Goal: Information Seeking & Learning: Learn about a topic

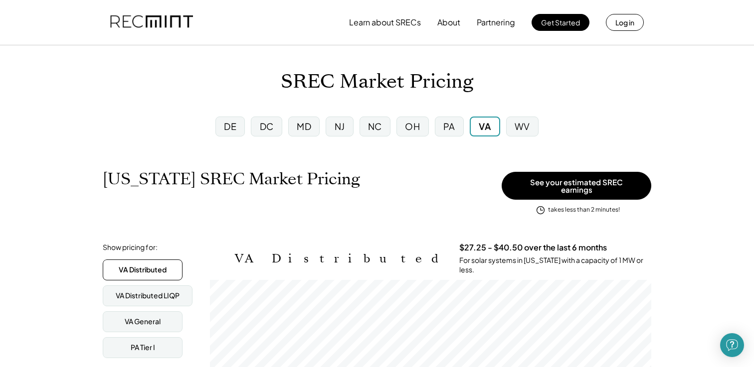
scroll to position [165, 441]
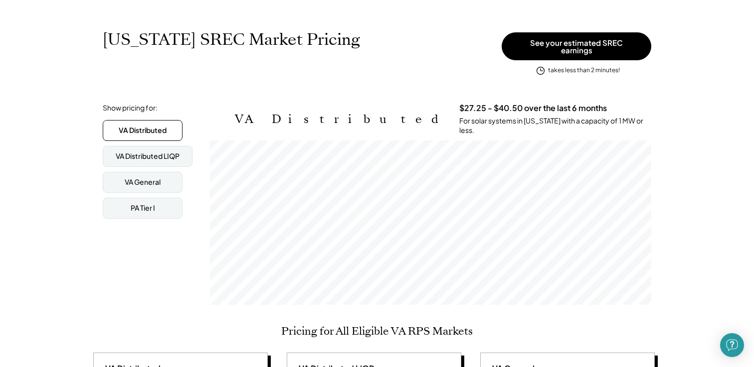
scroll to position [160, 0]
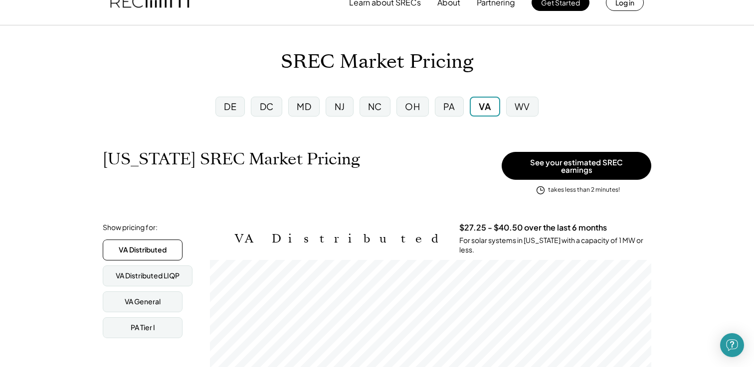
scroll to position [0, 0]
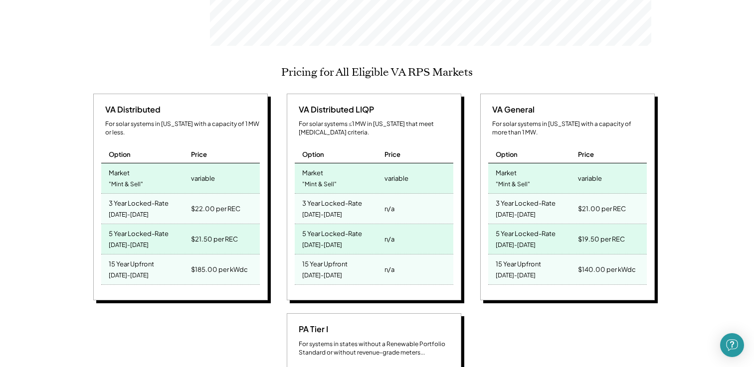
scroll to position [379, 0]
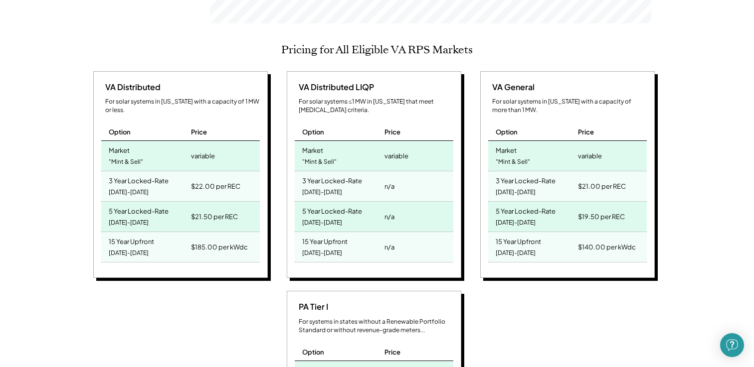
scroll to position [419, 0]
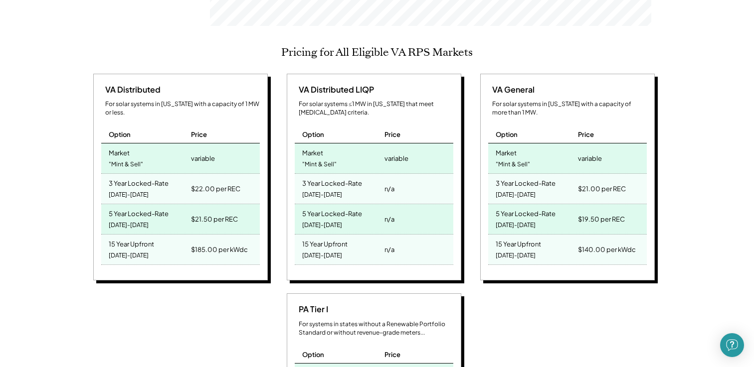
click at [681, 136] on div "Virginia SREC Market Pricing View other state pricing See your estimated SREC e…" at bounding box center [377, 350] width 754 height 1248
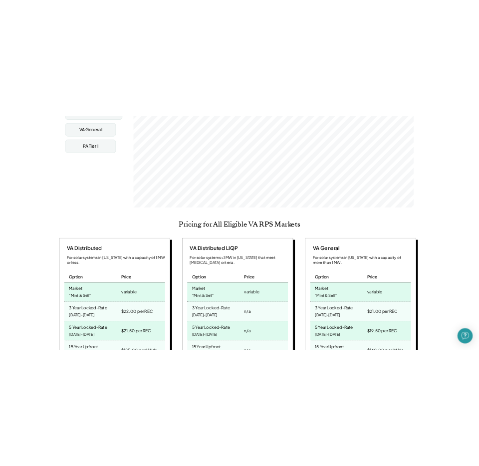
scroll to position [299, 0]
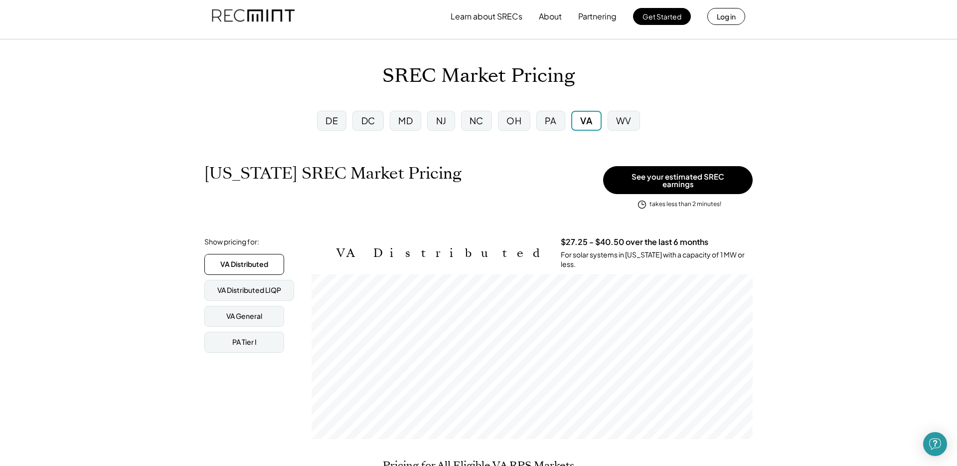
scroll to position [7, 0]
click at [339, 110] on div "DE" at bounding box center [331, 120] width 29 height 20
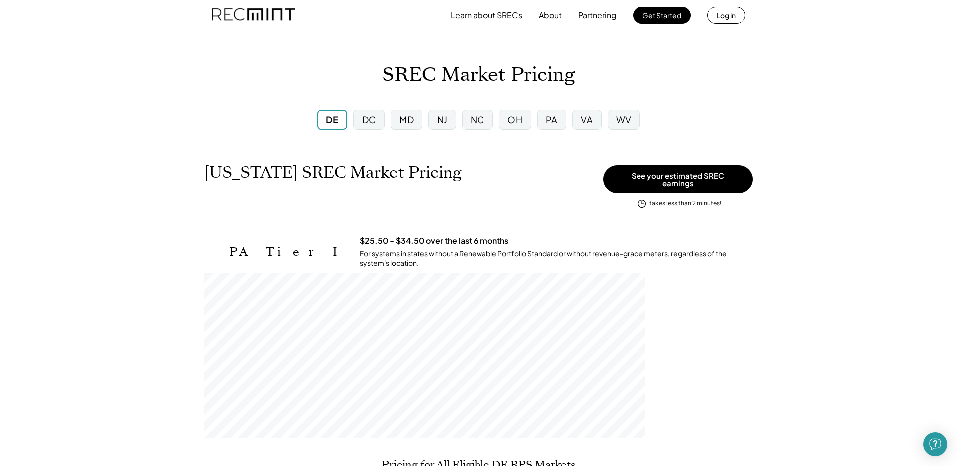
click at [362, 124] on div "DC" at bounding box center [369, 119] width 14 height 12
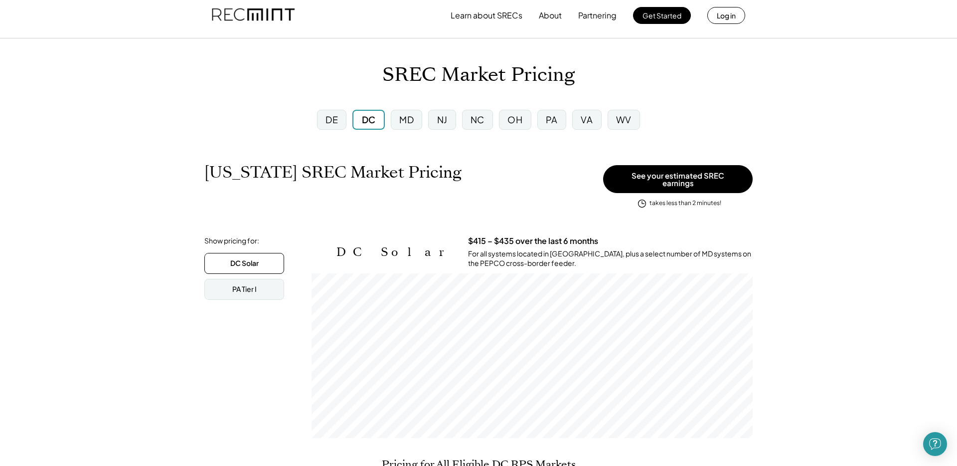
click at [587, 108] on div "VA" at bounding box center [586, 120] width 35 height 26
click at [588, 118] on div "VA" at bounding box center [587, 119] width 12 height 12
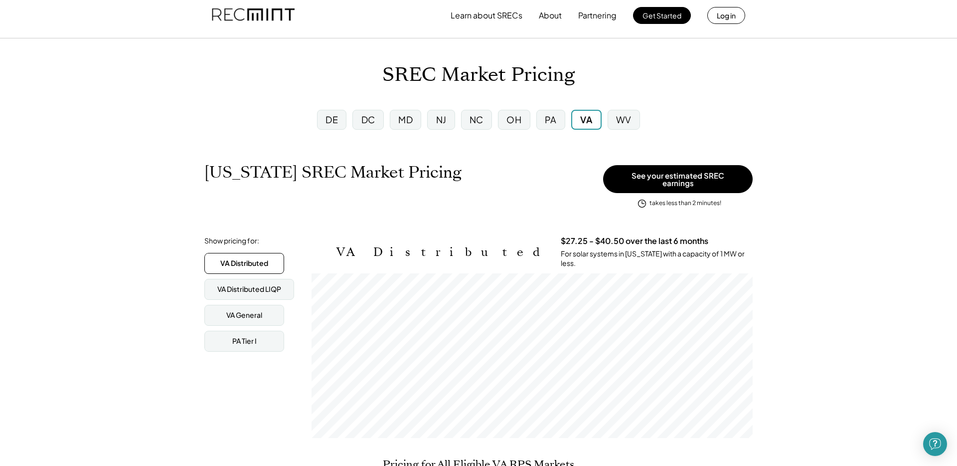
scroll to position [165, 441]
click at [624, 125] on div "WV" at bounding box center [623, 119] width 15 height 12
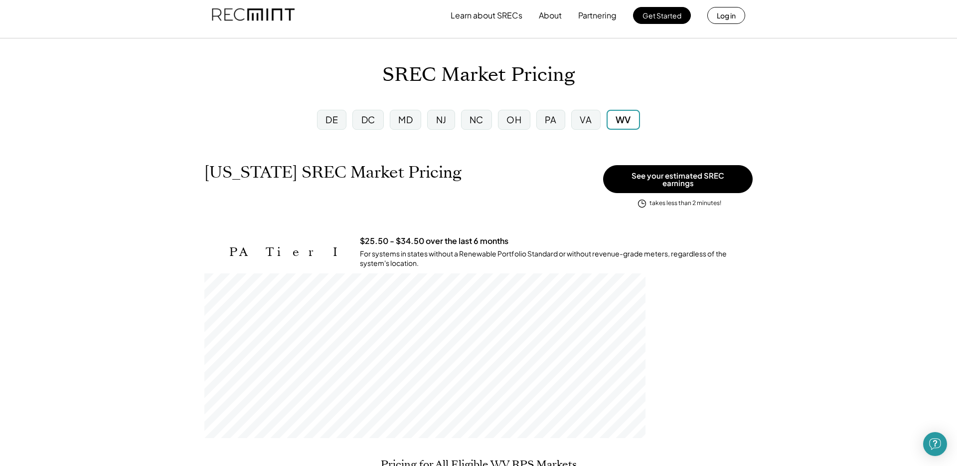
click at [563, 118] on div "PA" at bounding box center [550, 120] width 29 height 20
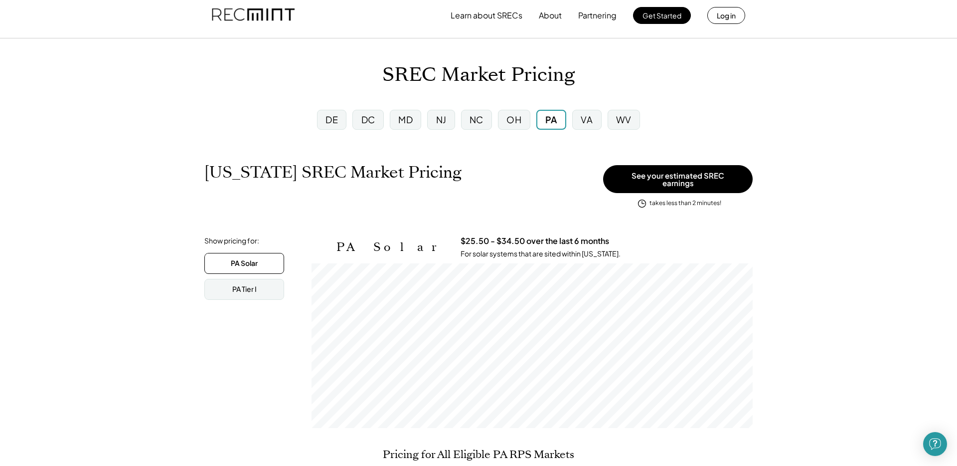
click at [579, 119] on div "VA" at bounding box center [586, 120] width 29 height 20
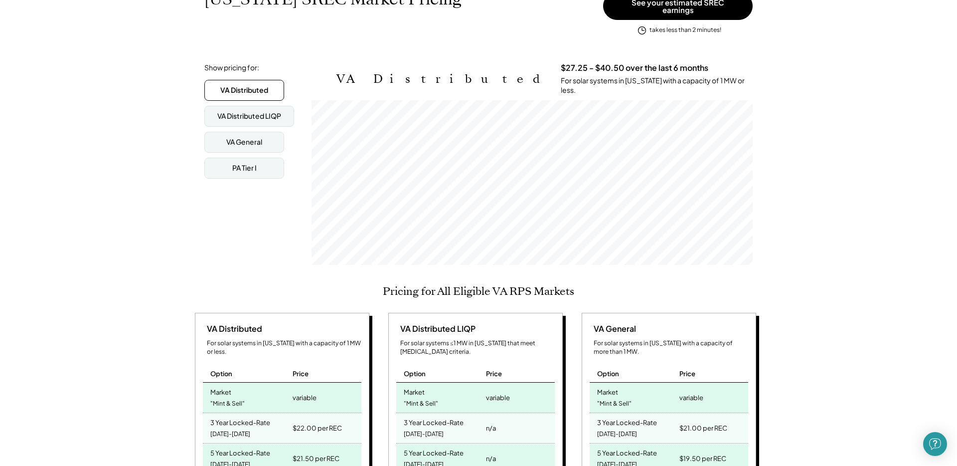
scroll to position [215, 0]
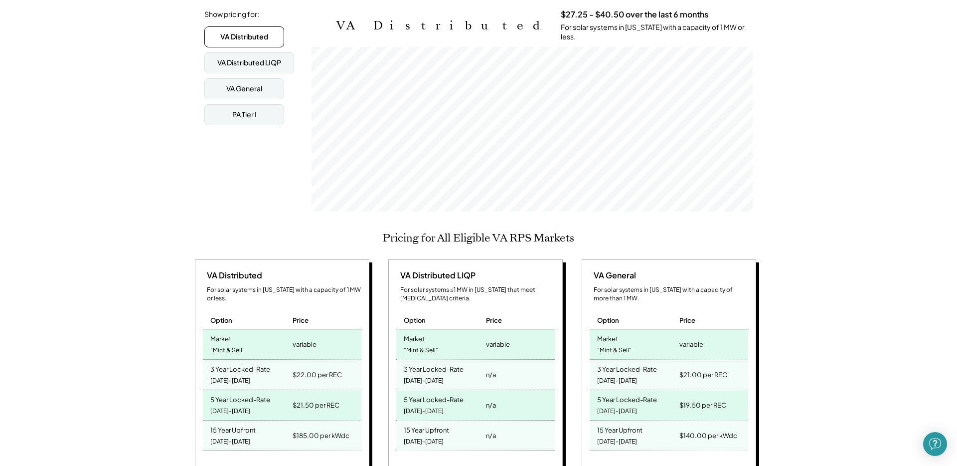
scroll to position [234, 0]
click at [281, 59] on div "VA Distributed LIQP" at bounding box center [249, 62] width 64 height 10
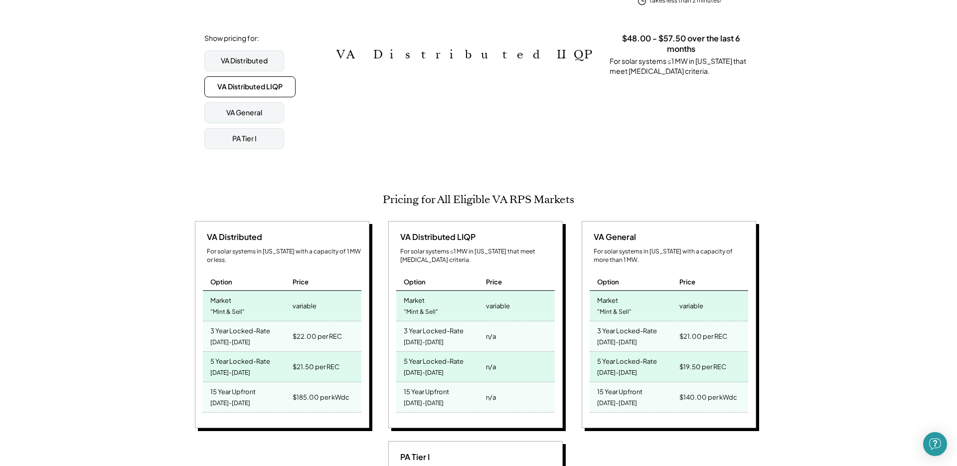
scroll to position [207, 0]
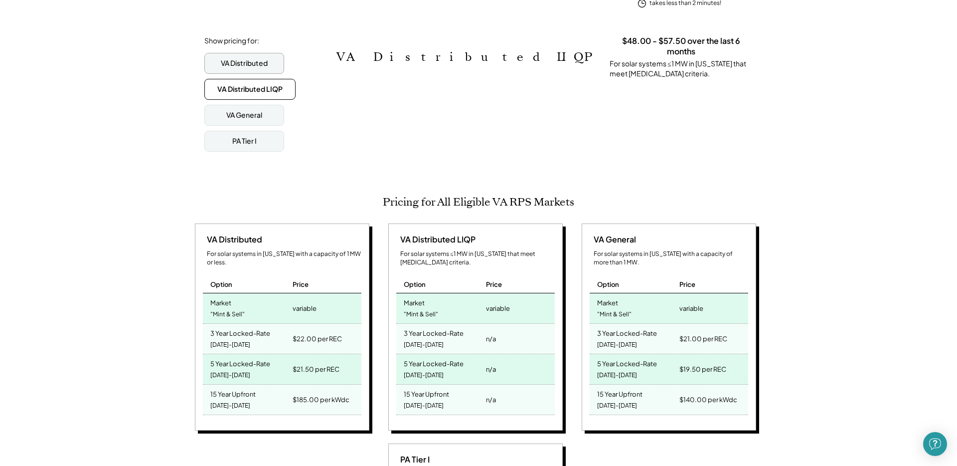
click at [267, 58] on div "VA Distributed" at bounding box center [244, 63] width 47 height 10
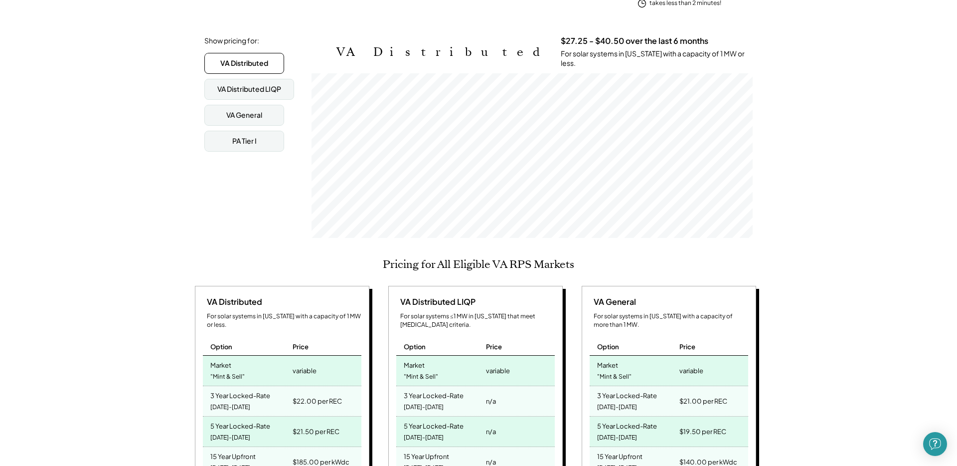
scroll to position [165, 441]
click at [285, 79] on div "VA Distributed LIQP" at bounding box center [249, 89] width 90 height 21
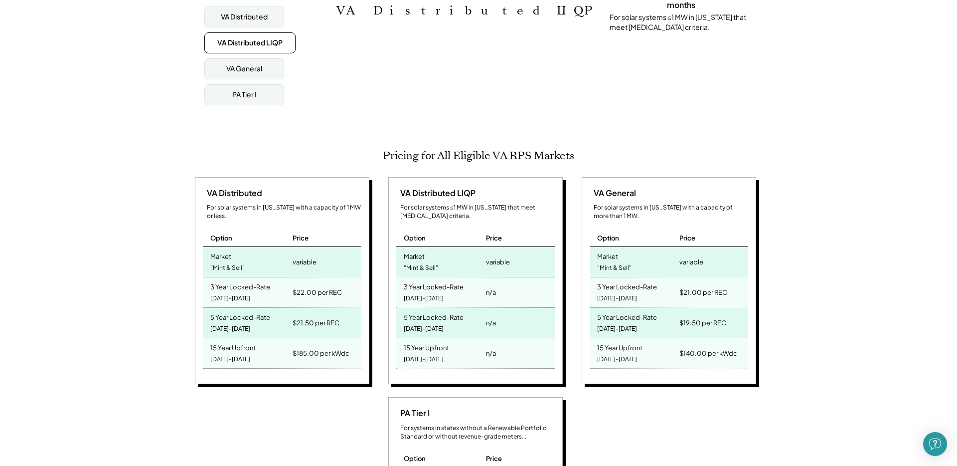
scroll to position [251, 0]
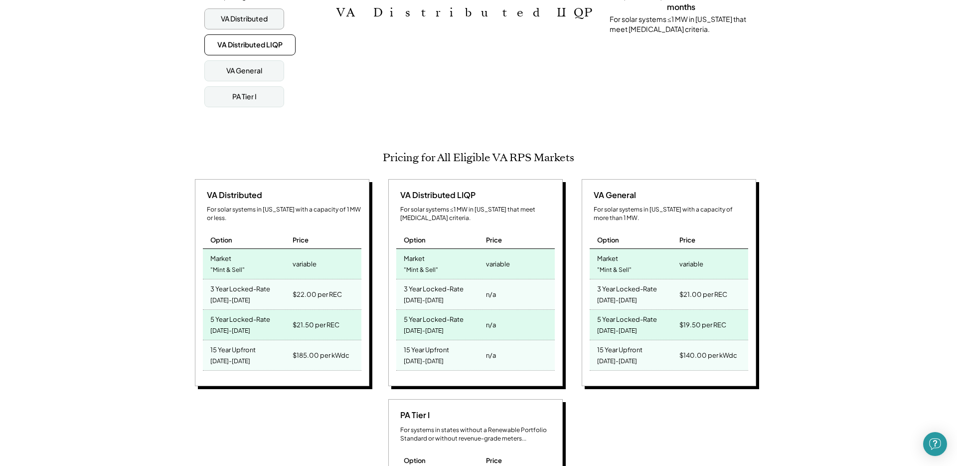
click at [262, 18] on div "VA Distributed" at bounding box center [244, 18] width 80 height 21
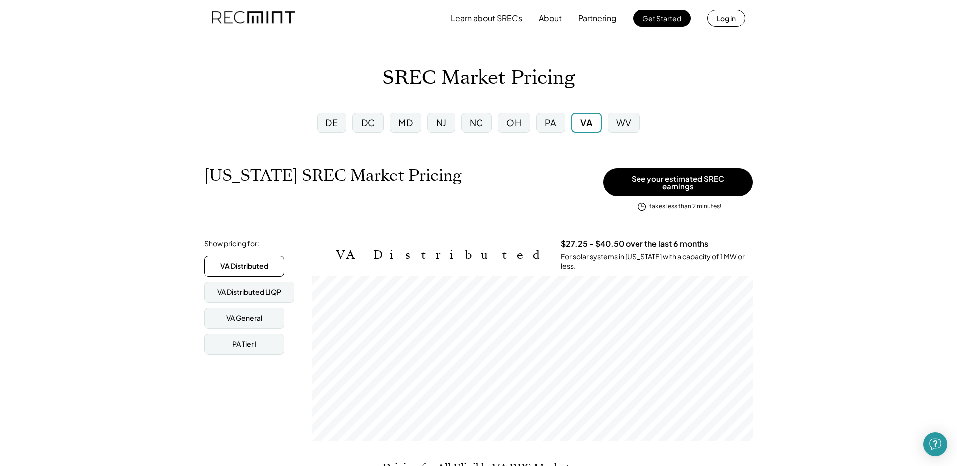
scroll to position [0, 0]
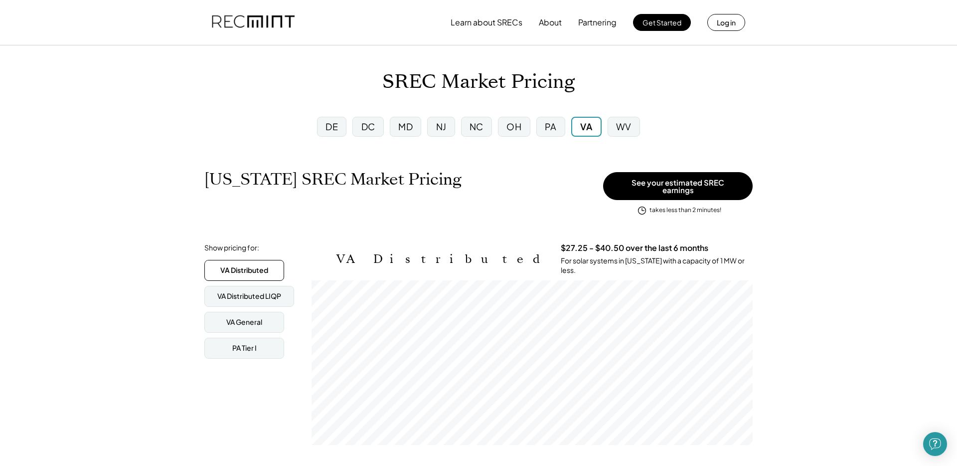
click at [555, 134] on div "PA" at bounding box center [550, 127] width 29 height 20
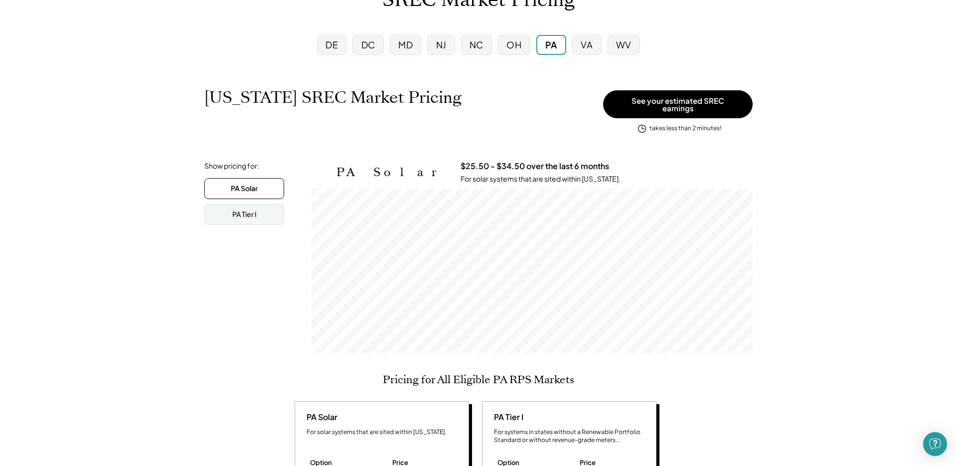
scroll to position [83, 0]
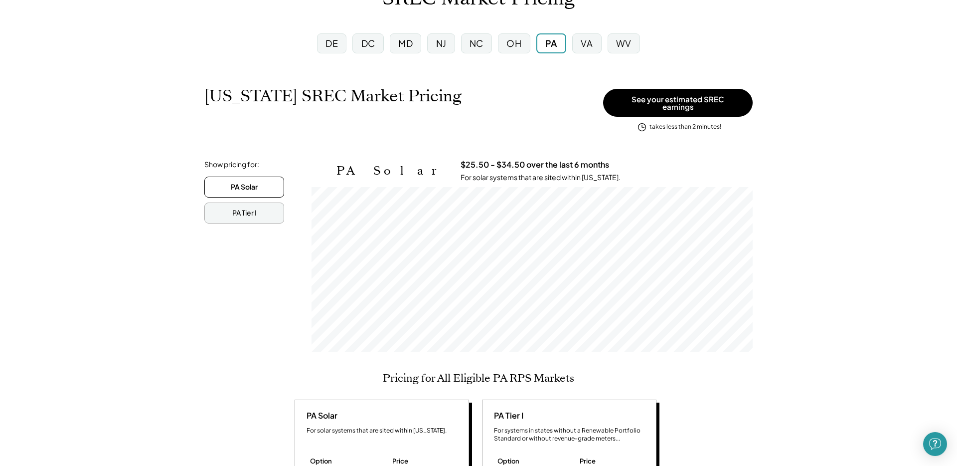
click at [276, 210] on div "PA Tier I" at bounding box center [244, 212] width 80 height 21
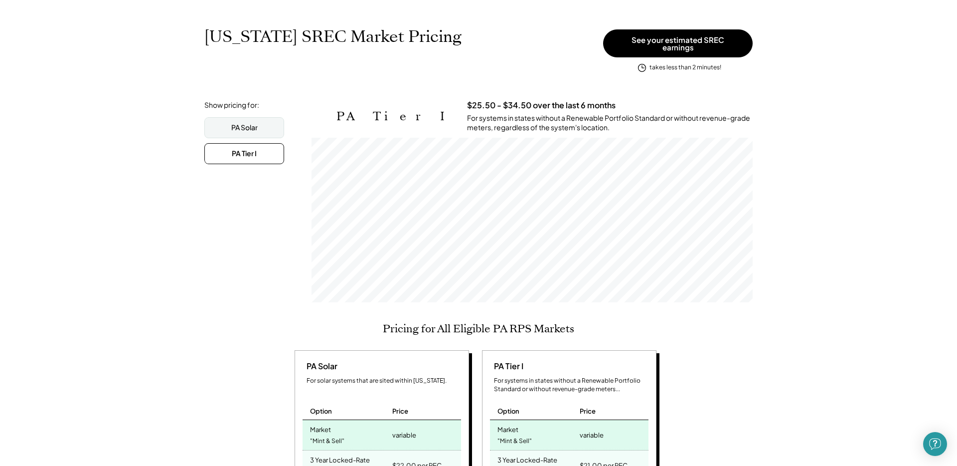
scroll to position [146, 0]
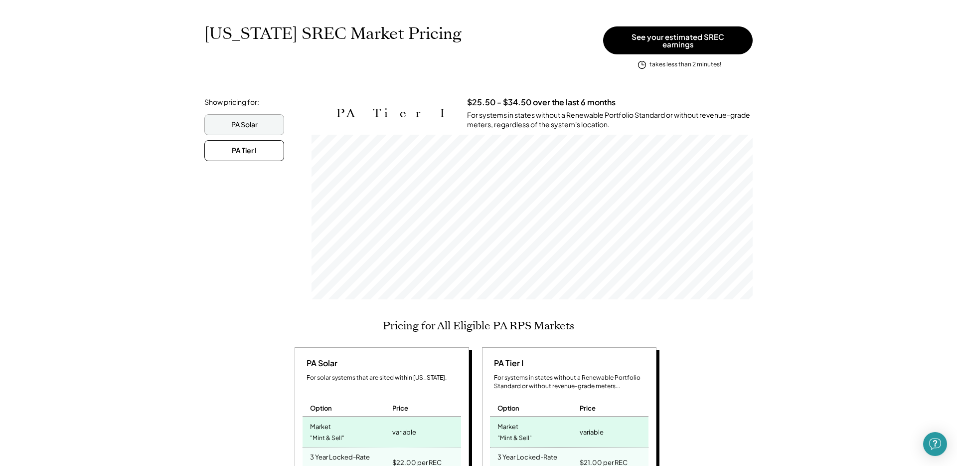
click at [256, 120] on div "PA Solar" at bounding box center [244, 125] width 26 height 10
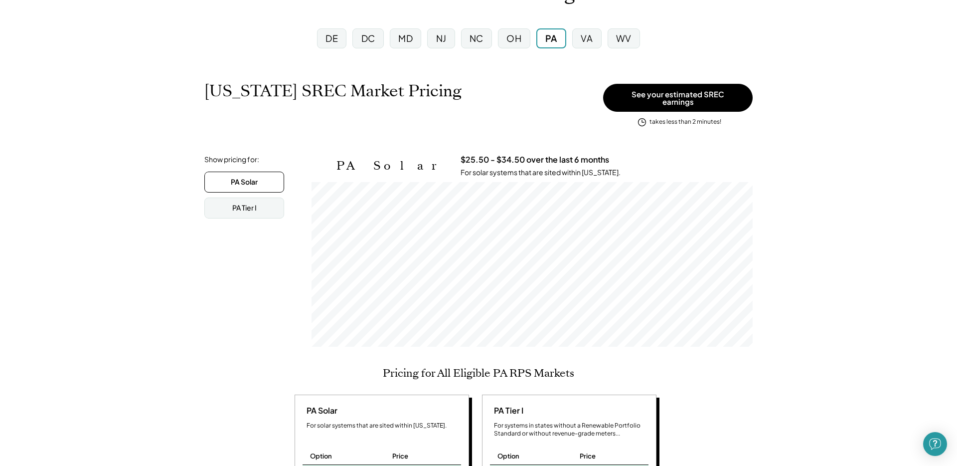
scroll to position [0, 0]
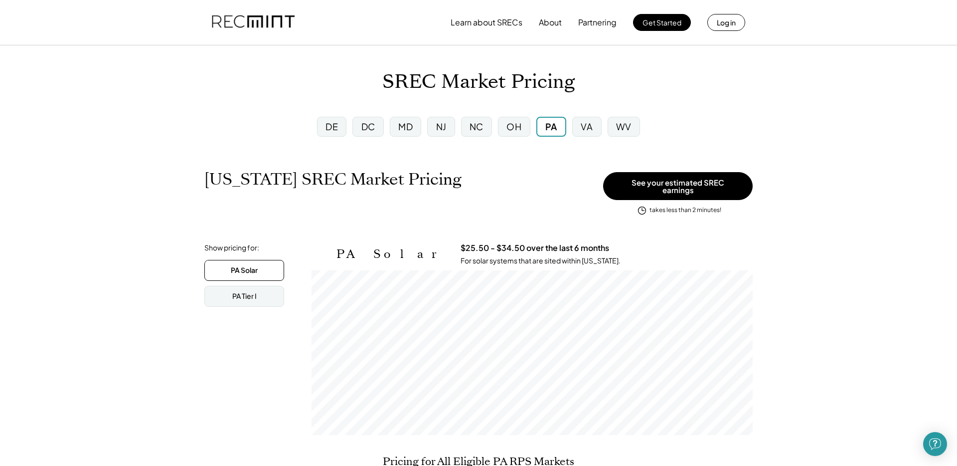
click at [414, 135] on div "MD" at bounding box center [405, 127] width 31 height 20
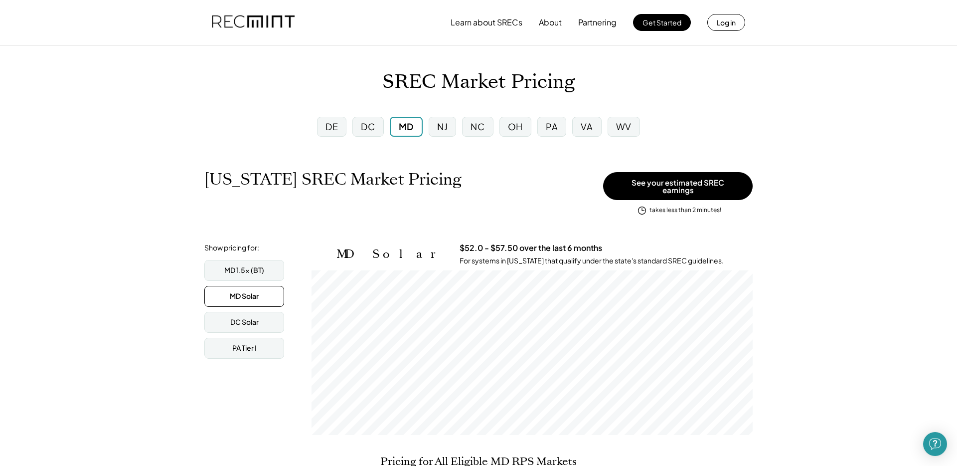
click at [579, 129] on div "VA" at bounding box center [586, 127] width 29 height 20
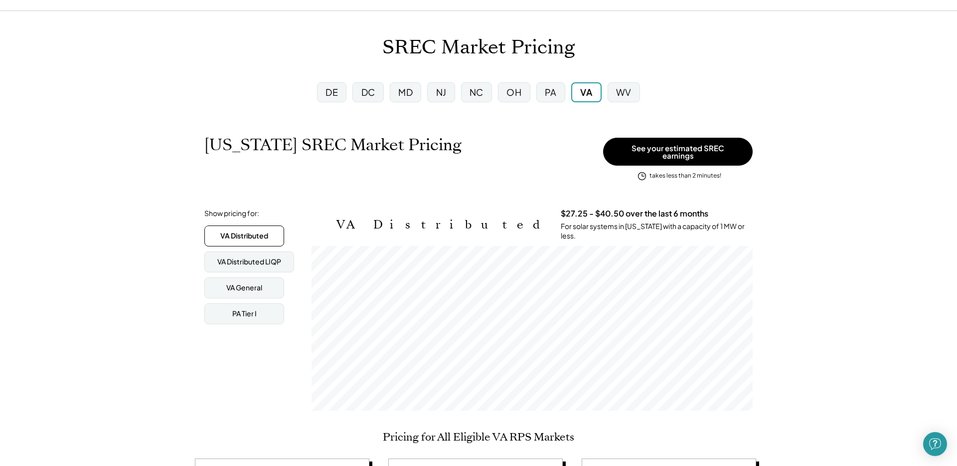
scroll to position [35, 0]
click at [331, 92] on div "DE" at bounding box center [332, 91] width 12 height 12
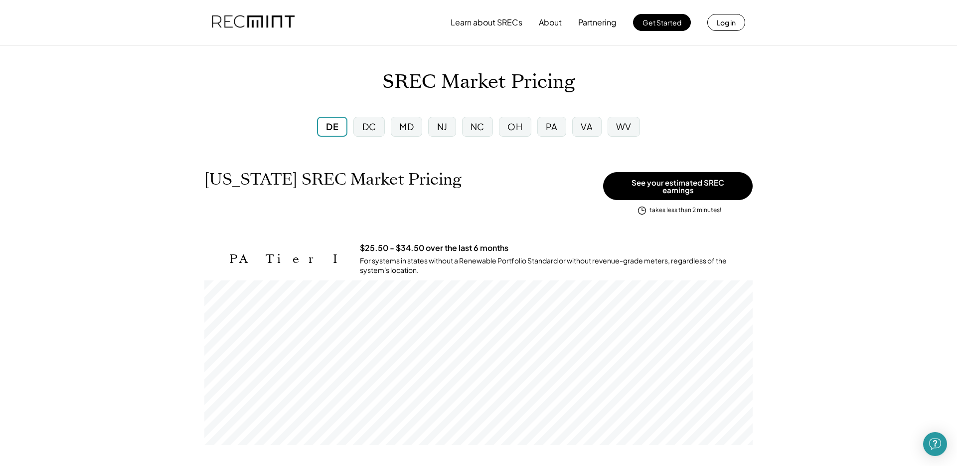
click at [373, 131] on div "DC" at bounding box center [369, 126] width 14 height 12
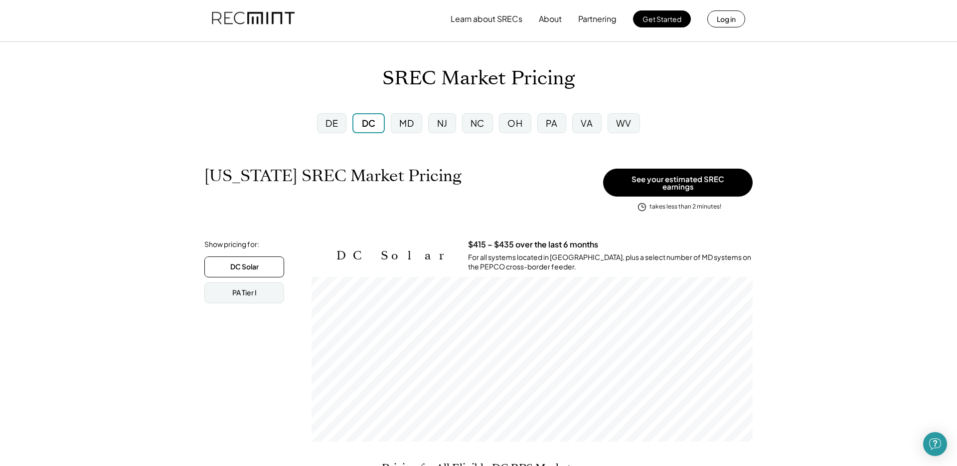
scroll to position [1, 0]
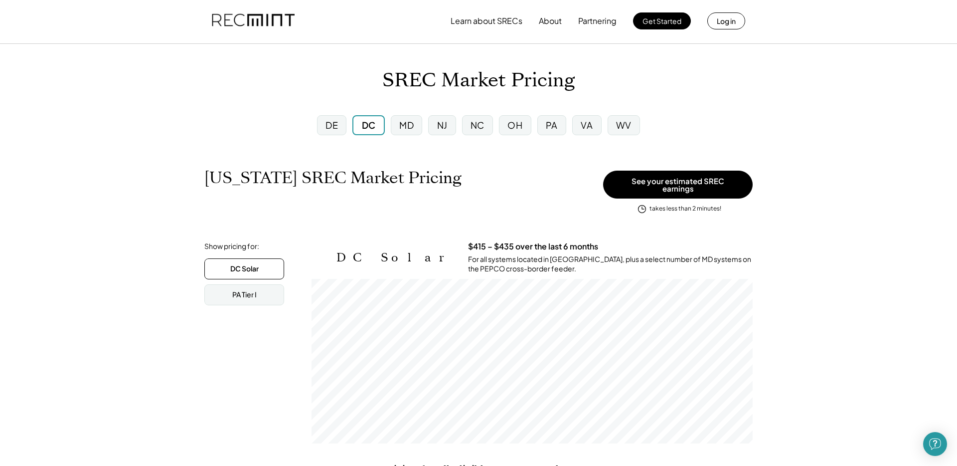
click at [335, 128] on div "DE" at bounding box center [332, 125] width 12 height 12
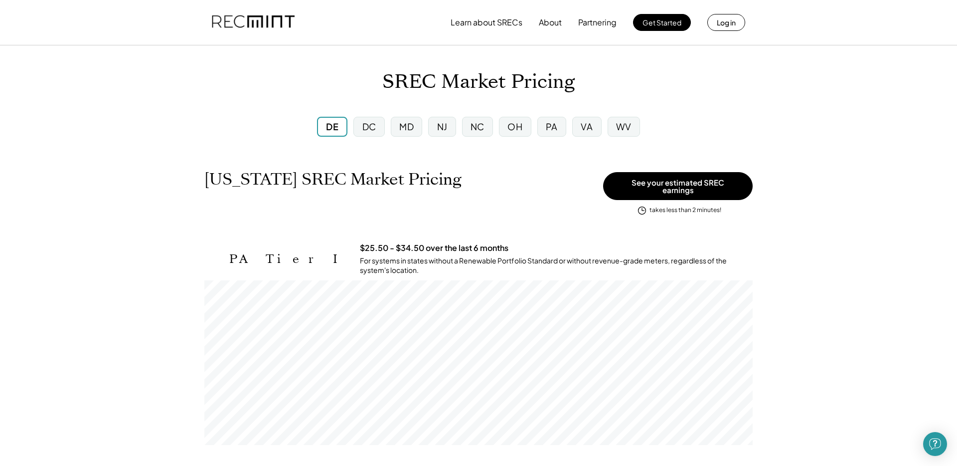
click at [373, 132] on div "DC" at bounding box center [369, 126] width 14 height 12
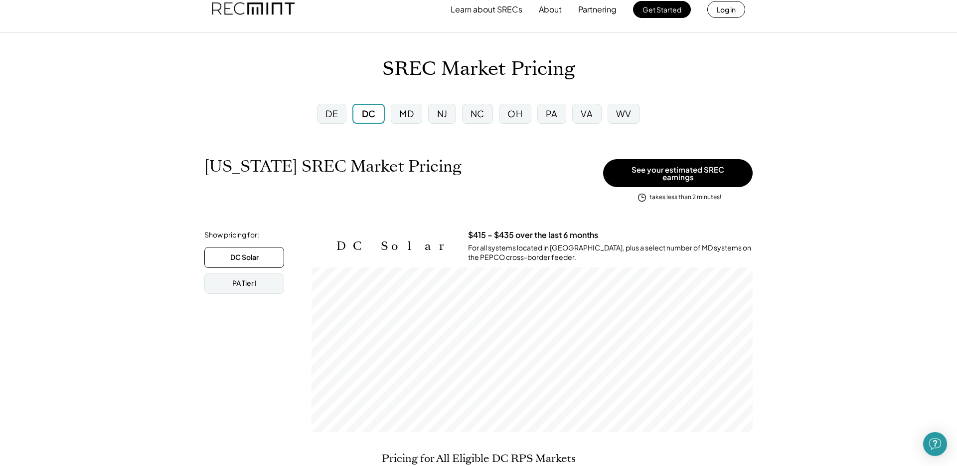
scroll to position [3, 0]
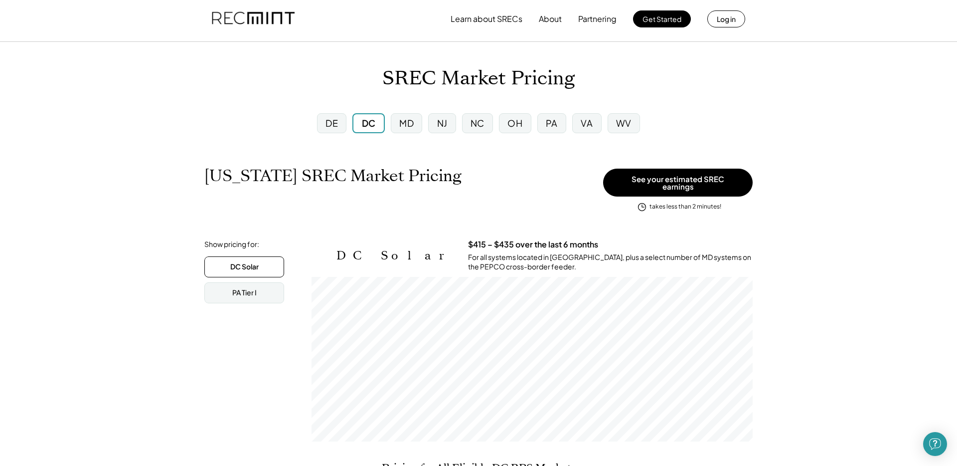
click at [405, 125] on div "MD" at bounding box center [406, 123] width 14 height 12
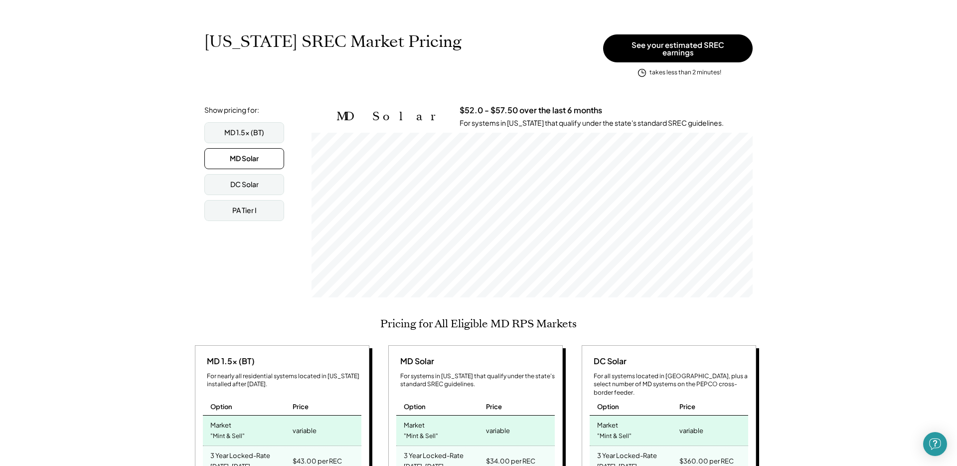
scroll to position [139, 0]
click at [255, 126] on div "MD 1.5x (BT)" at bounding box center [244, 131] width 40 height 10
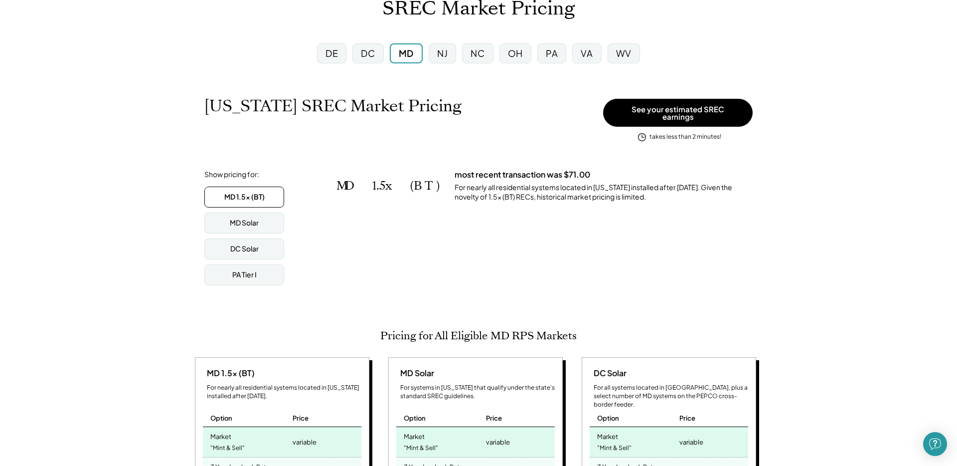
scroll to position [0, 0]
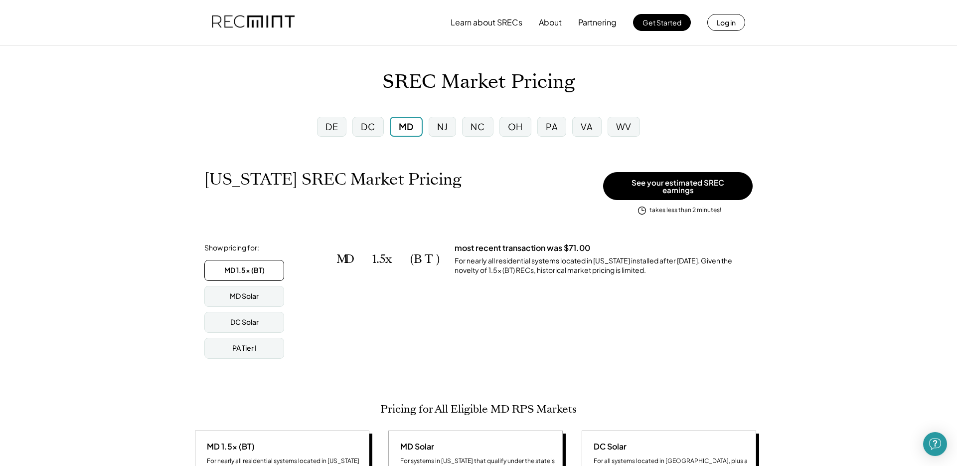
click at [437, 132] on div "NJ" at bounding box center [442, 127] width 27 height 20
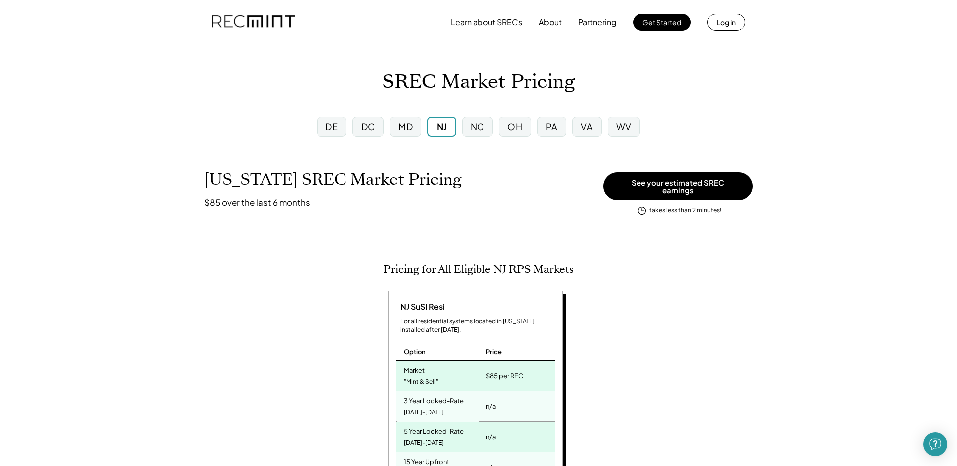
click at [476, 133] on div "NC" at bounding box center [477, 127] width 31 height 20
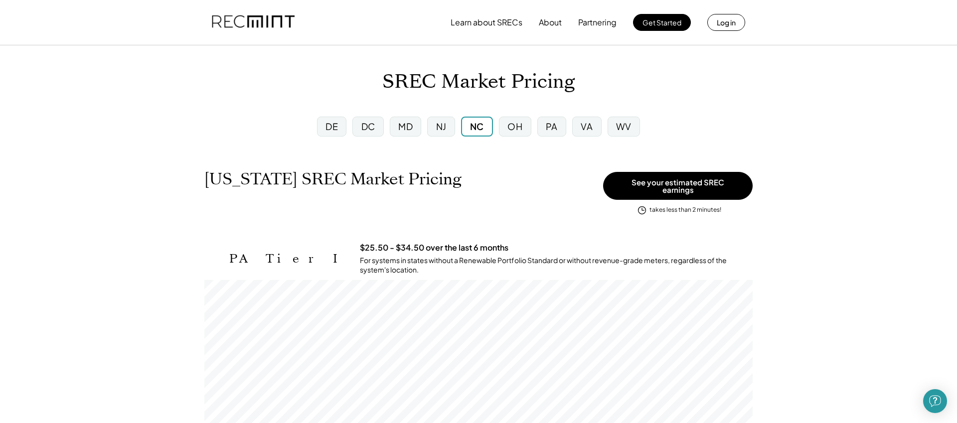
scroll to position [1, 0]
click at [516, 129] on div "OH" at bounding box center [515, 125] width 15 height 12
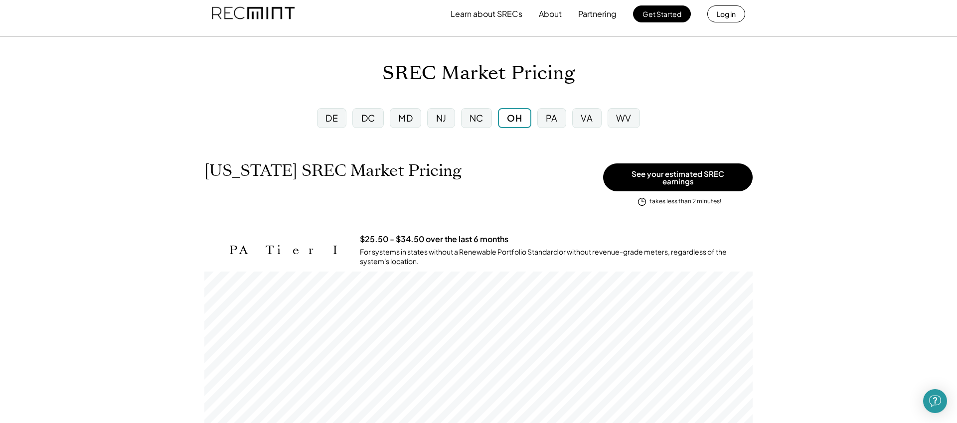
scroll to position [3, 0]
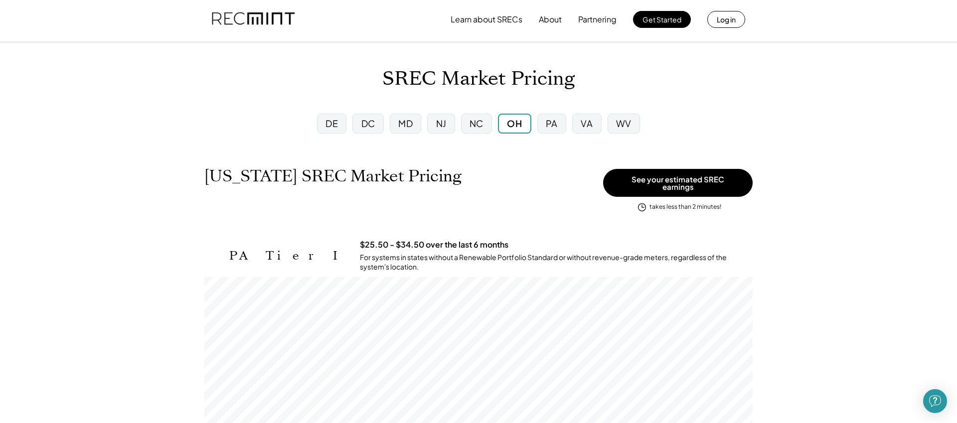
click at [558, 131] on div "PA" at bounding box center [551, 124] width 29 height 20
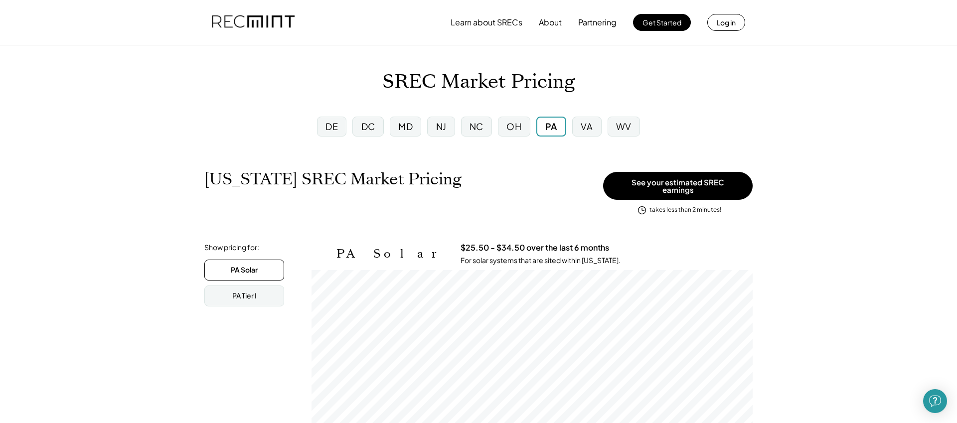
click at [588, 131] on div "VA" at bounding box center [587, 126] width 12 height 12
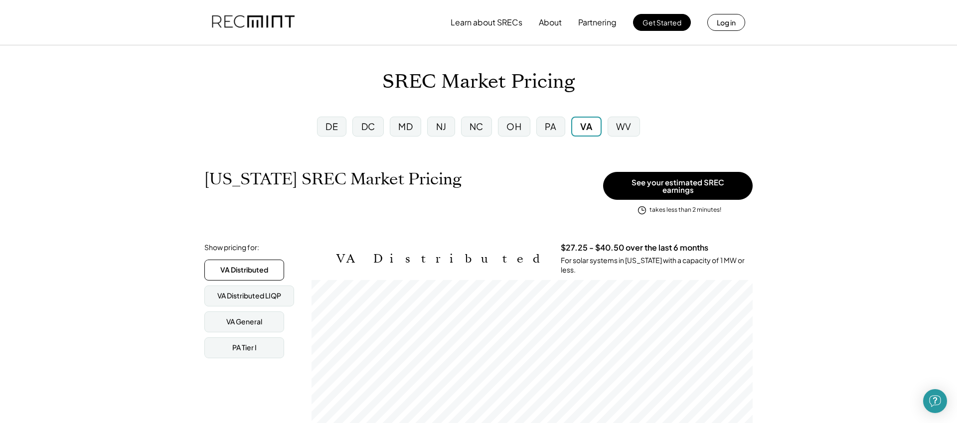
scroll to position [165, 441]
click at [556, 125] on div "PA" at bounding box center [551, 126] width 12 height 12
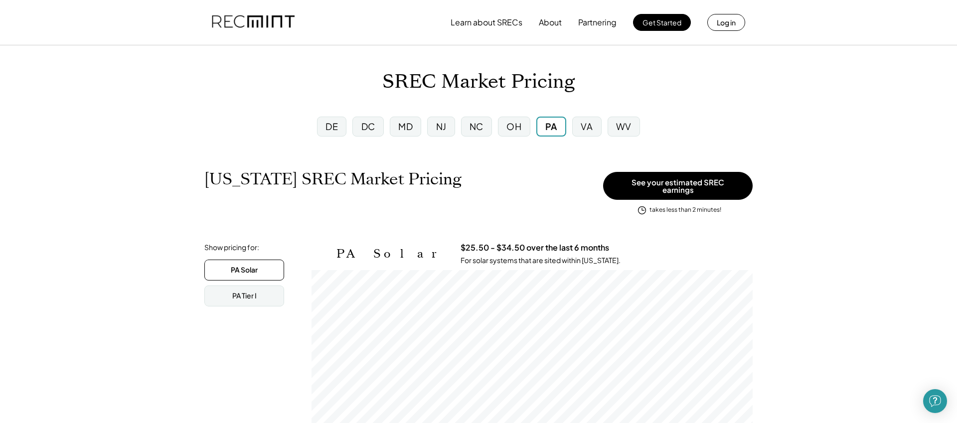
click at [450, 123] on div "NJ" at bounding box center [440, 127] width 27 height 20
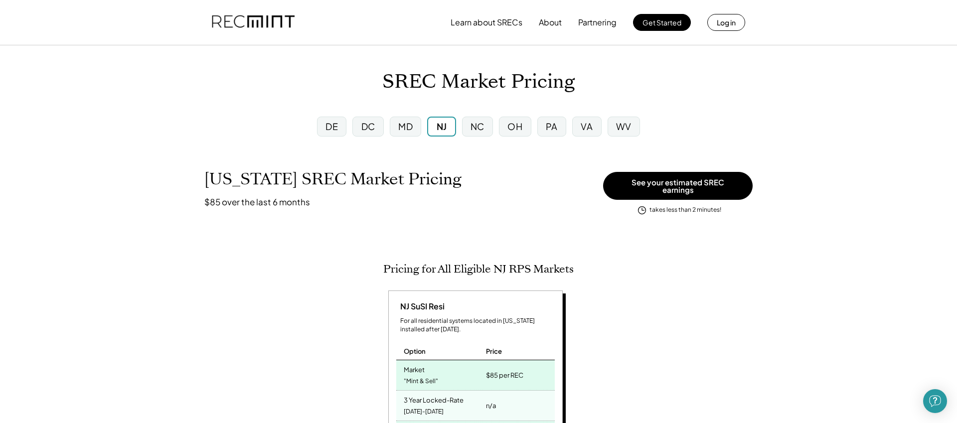
click at [485, 133] on div "NC" at bounding box center [477, 127] width 31 height 20
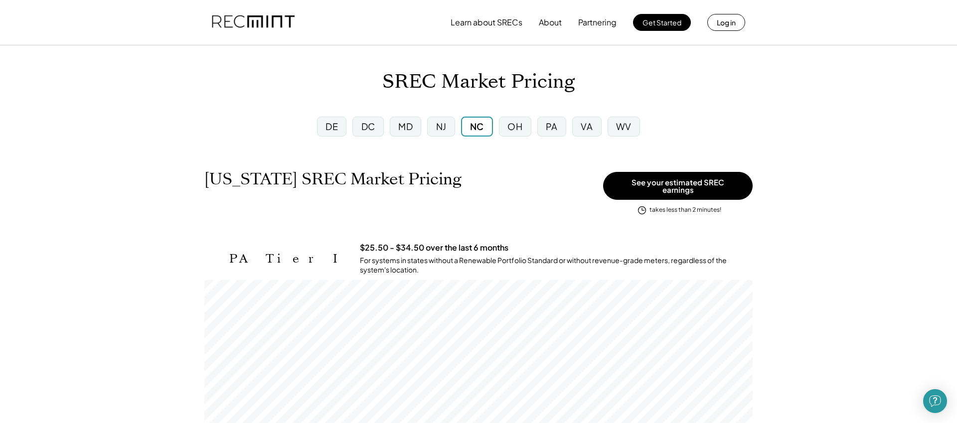
scroll to position [0, 0]
click at [436, 133] on div "NJ" at bounding box center [440, 126] width 27 height 20
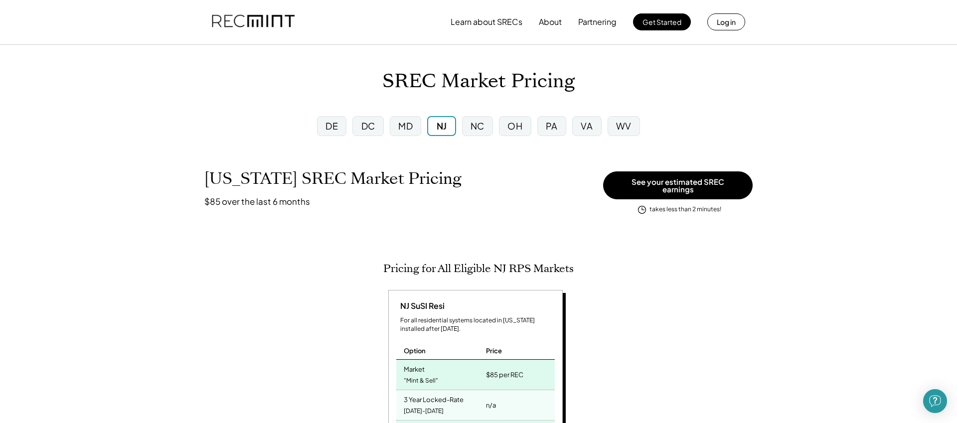
click at [336, 127] on div "DE" at bounding box center [332, 126] width 12 height 12
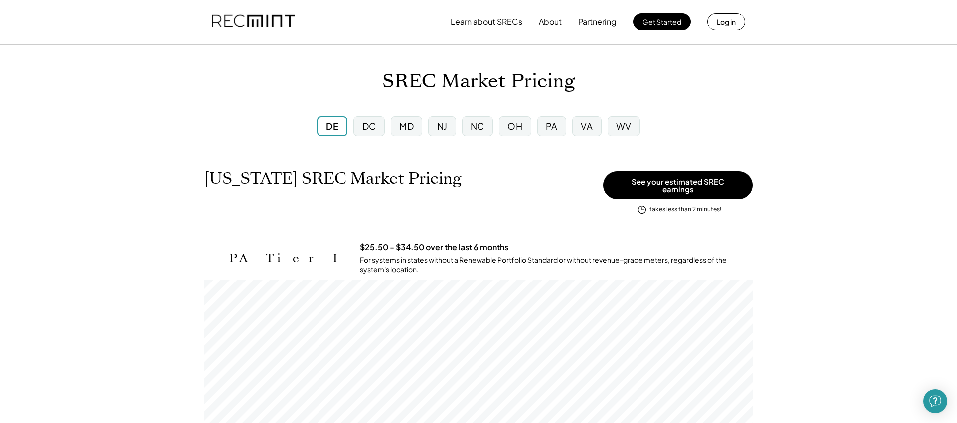
scroll to position [165, 548]
click at [399, 129] on div "MD" at bounding box center [406, 126] width 14 height 12
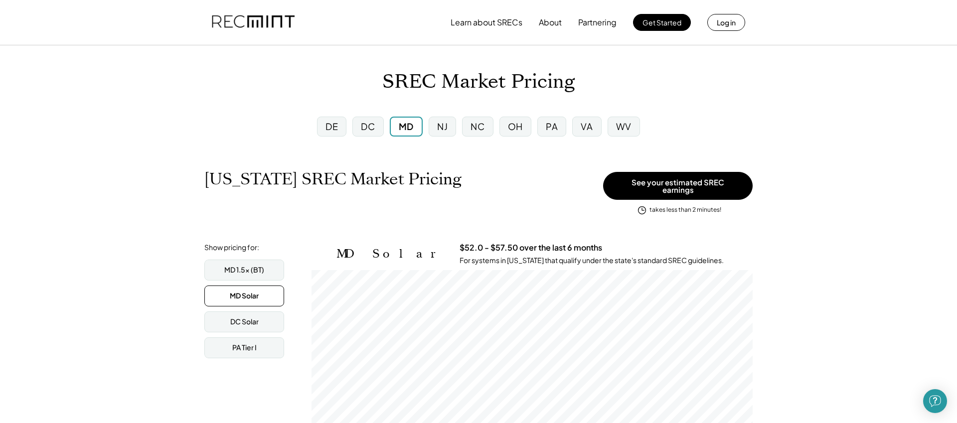
click at [519, 135] on div "OH" at bounding box center [516, 127] width 32 height 20
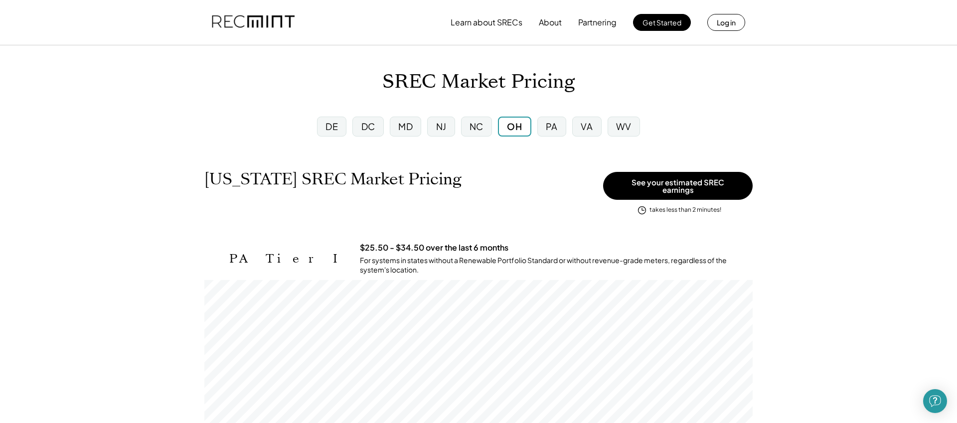
click at [559, 135] on div "PA" at bounding box center [551, 127] width 29 height 20
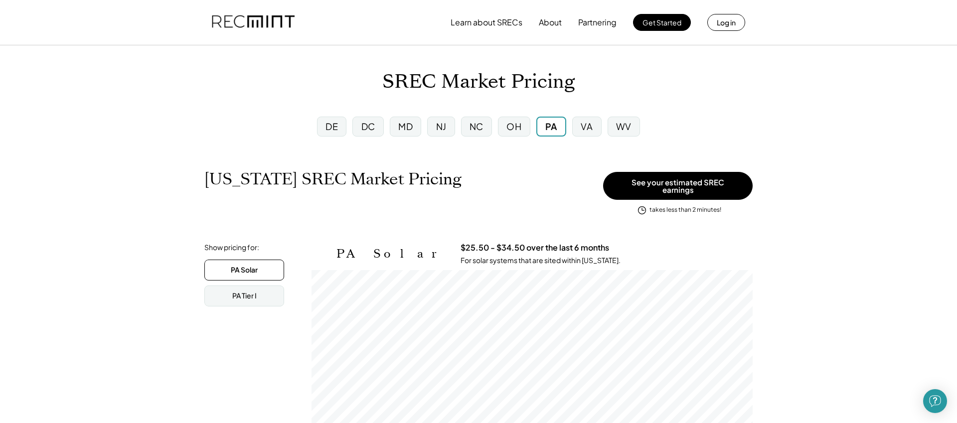
click at [586, 129] on div "VA" at bounding box center [587, 126] width 12 height 12
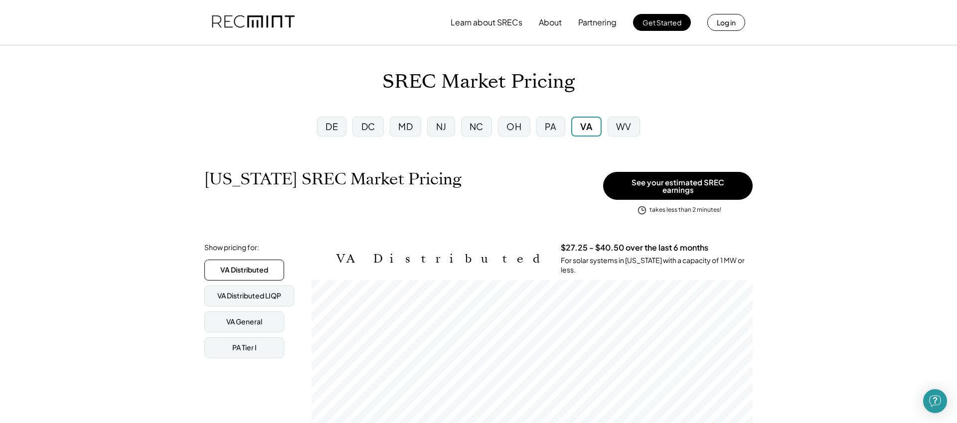
scroll to position [165, 441]
click at [626, 127] on div "WV" at bounding box center [623, 126] width 15 height 12
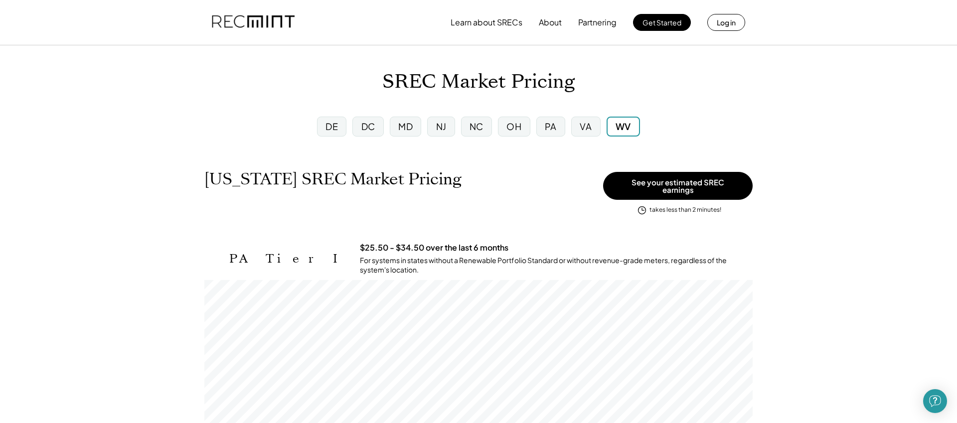
click at [413, 132] on div "MD" at bounding box center [405, 127] width 31 height 20
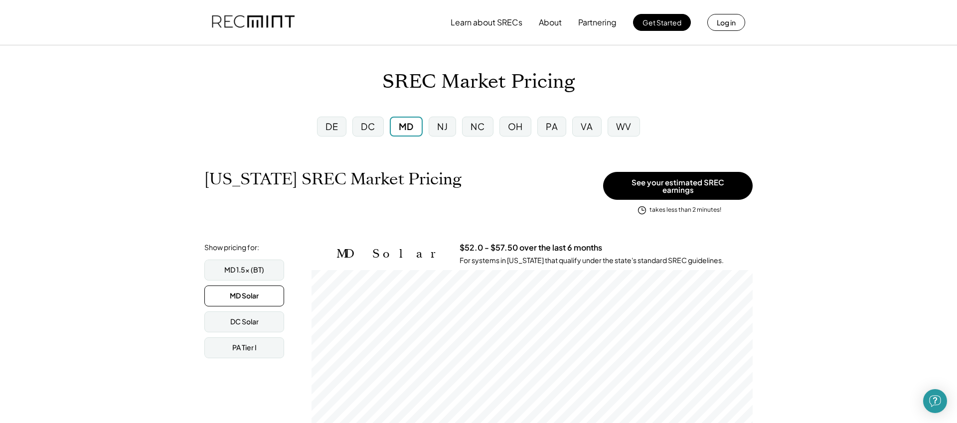
click at [620, 126] on div "WV" at bounding box center [623, 126] width 15 height 12
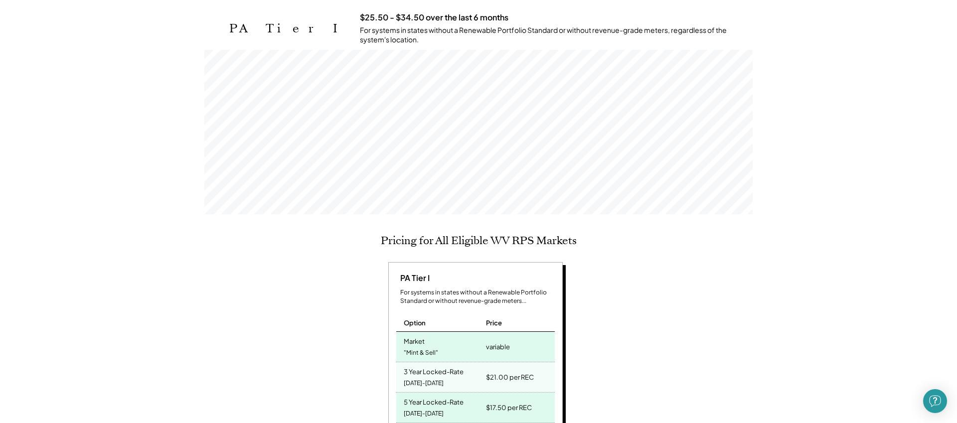
scroll to position [271, 0]
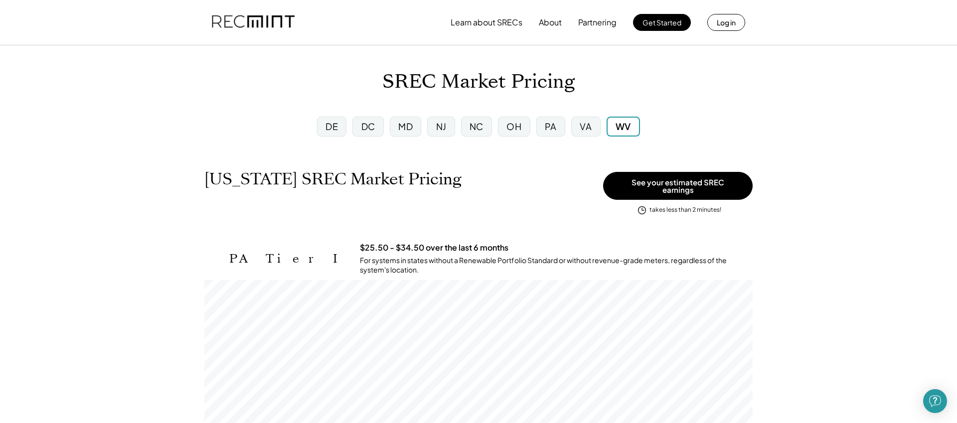
click at [342, 122] on div "DE" at bounding box center [331, 127] width 29 height 20
click at [371, 135] on div "DC" at bounding box center [368, 127] width 31 height 20
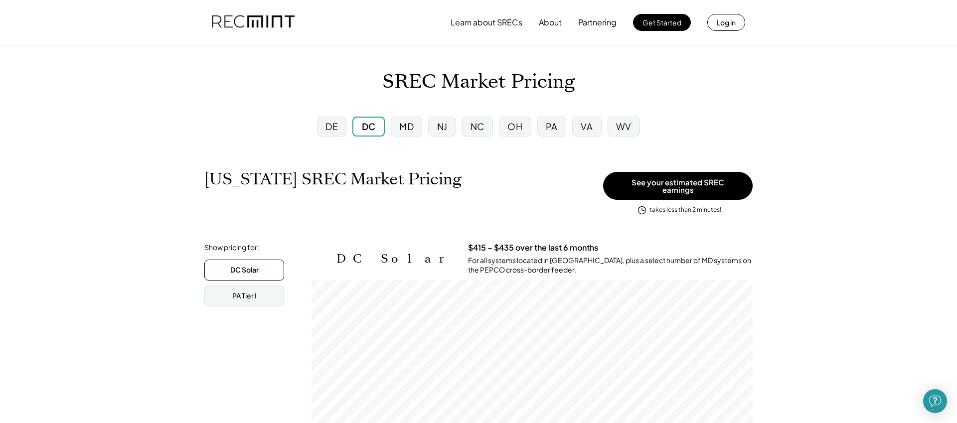
scroll to position [165, 441]
click at [335, 131] on div "DE" at bounding box center [332, 126] width 12 height 12
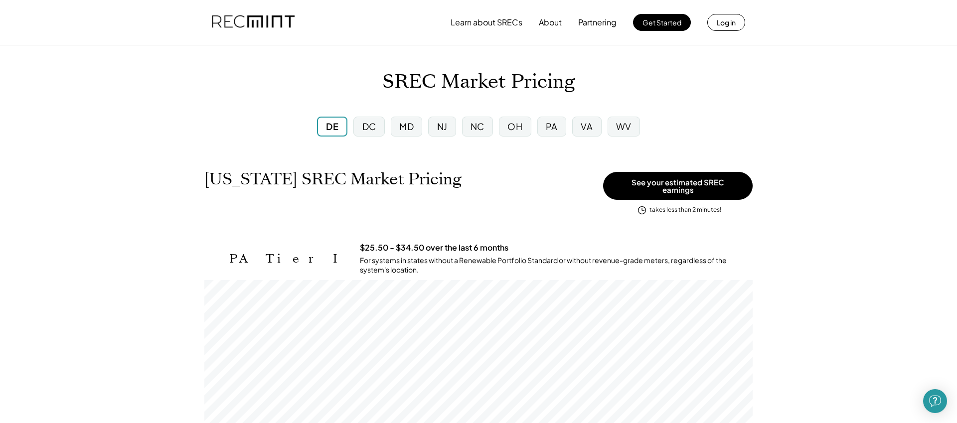
click at [403, 128] on div "MD" at bounding box center [406, 126] width 14 height 12
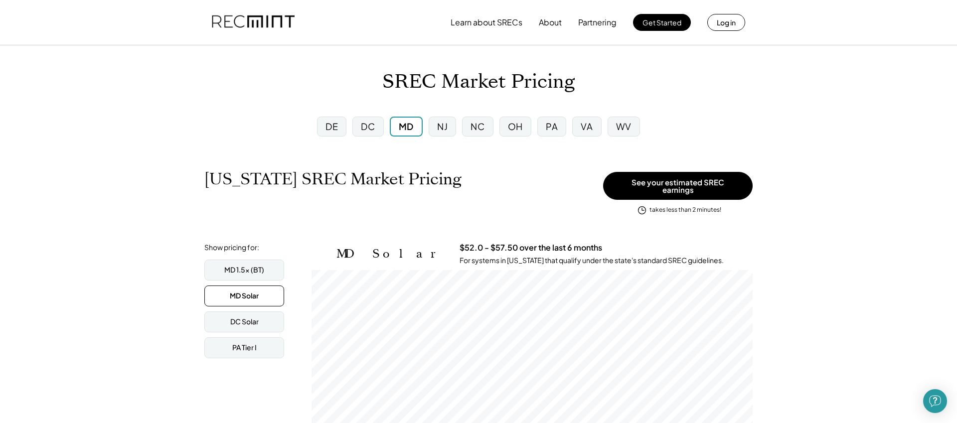
click at [330, 129] on div "DE" at bounding box center [332, 126] width 12 height 12
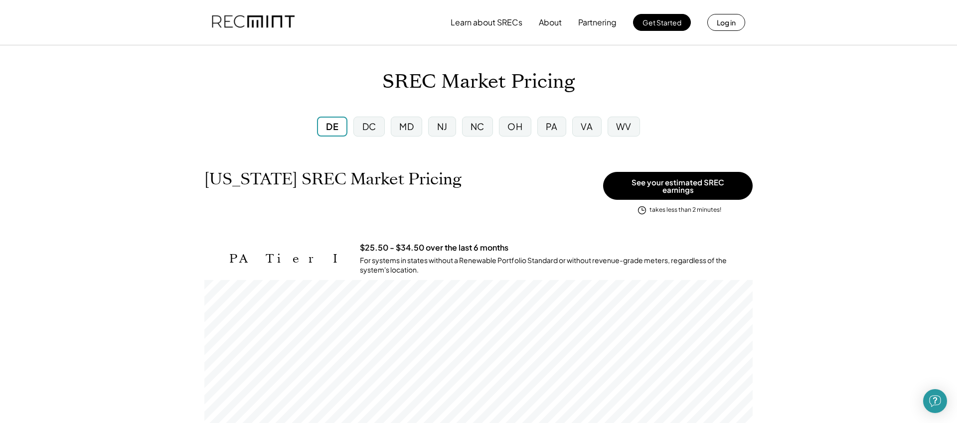
click at [367, 134] on div "DC" at bounding box center [368, 127] width 31 height 20
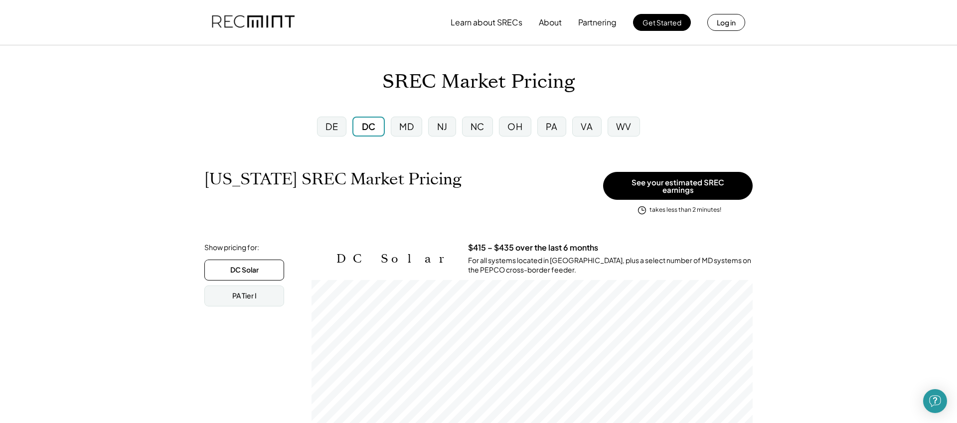
click at [408, 132] on div "MD" at bounding box center [406, 126] width 14 height 12
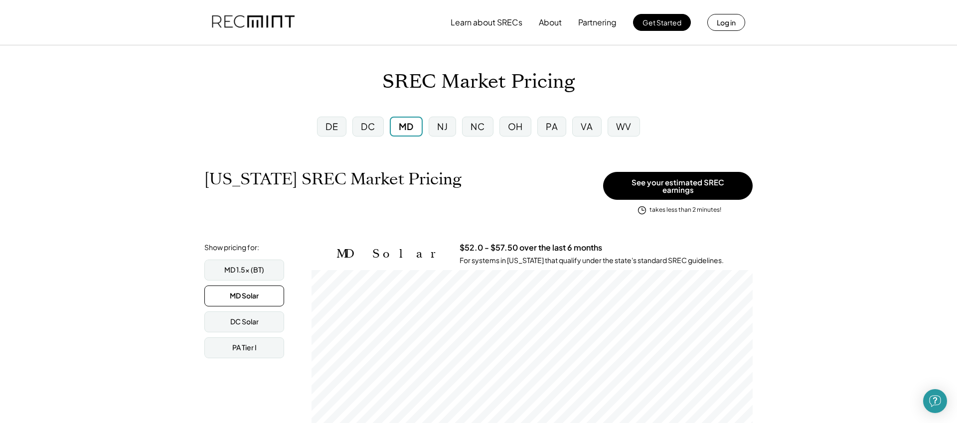
click at [564, 122] on div "PA" at bounding box center [551, 127] width 29 height 20
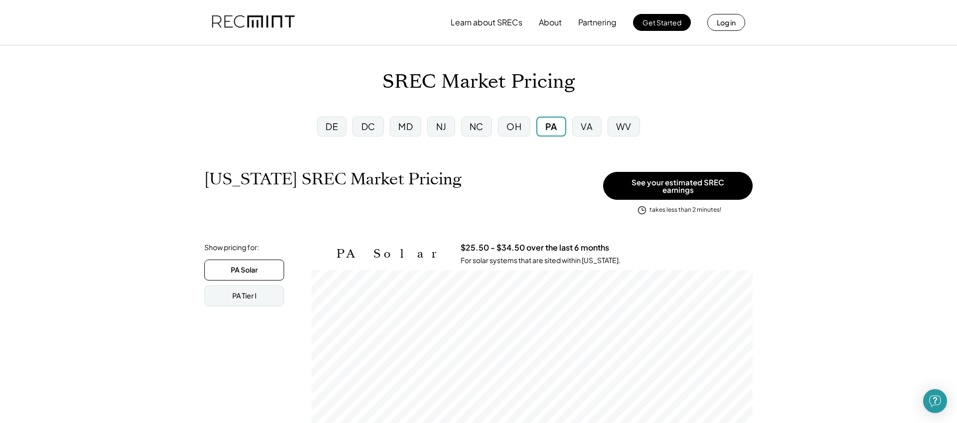
click at [408, 134] on div "MD" at bounding box center [405, 127] width 31 height 20
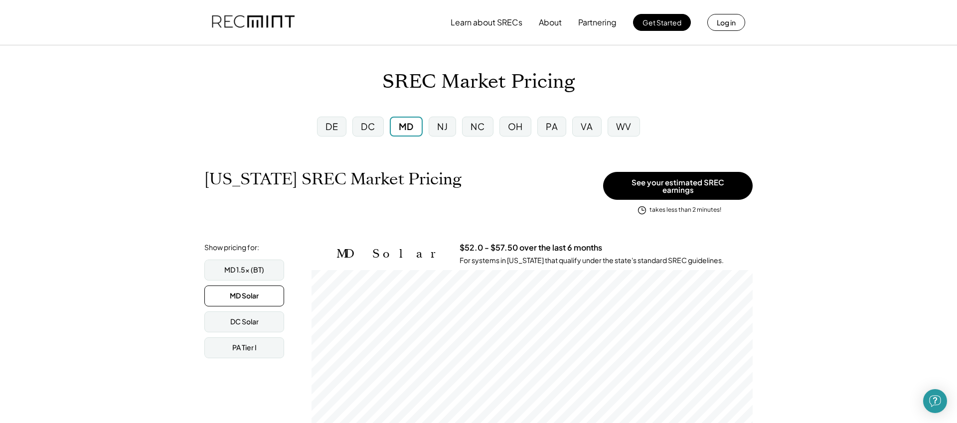
click at [326, 131] on div "DE" at bounding box center [332, 126] width 12 height 12
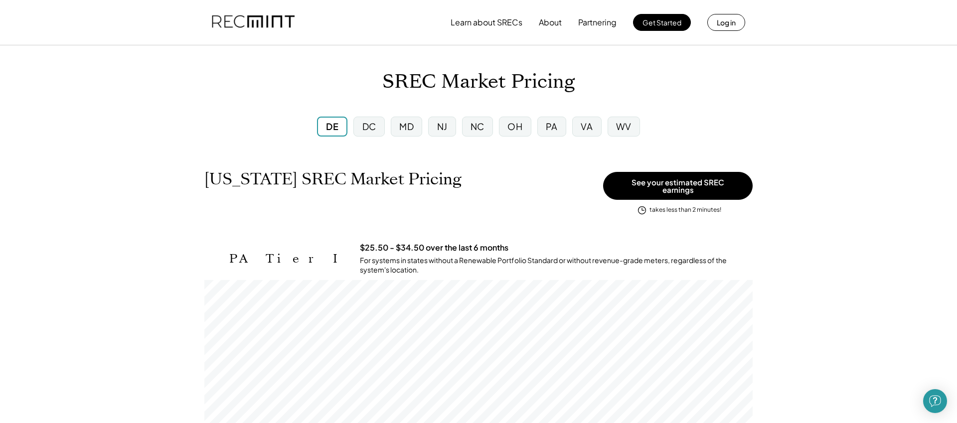
click at [371, 129] on div "DC" at bounding box center [369, 126] width 14 height 12
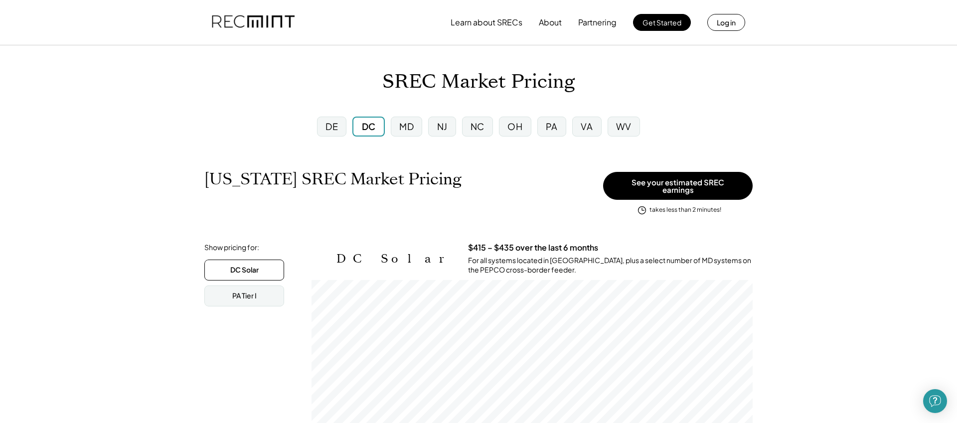
click at [414, 125] on div "MD" at bounding box center [406, 127] width 31 height 20
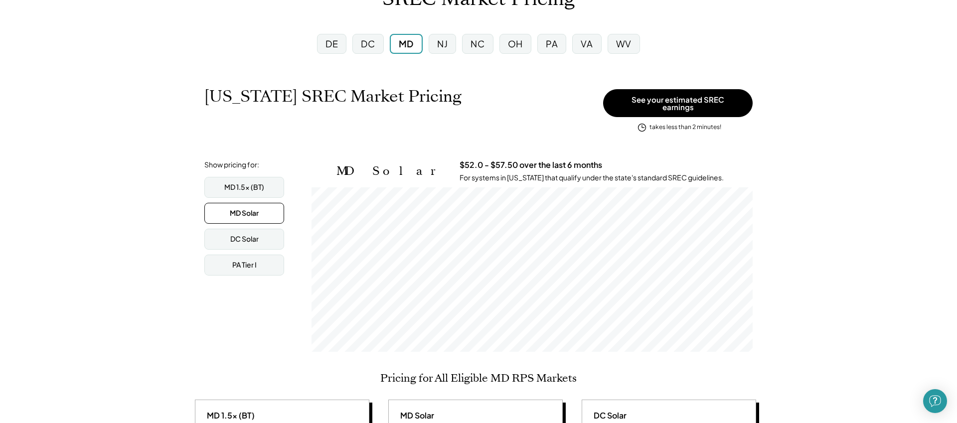
scroll to position [60, 0]
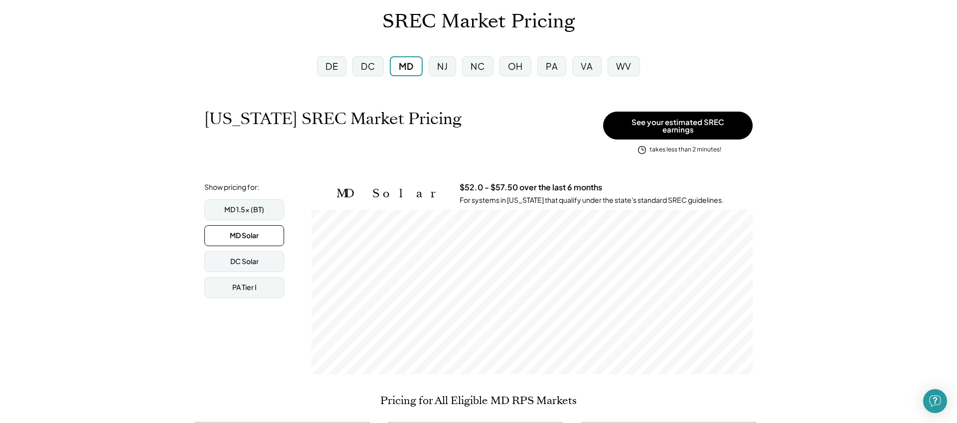
click at [440, 59] on div "NJ" at bounding box center [442, 66] width 27 height 20
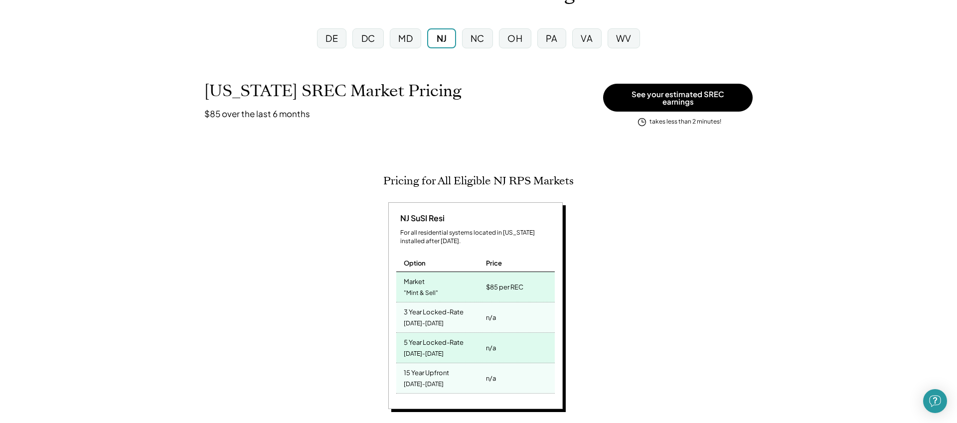
scroll to position [88, 0]
click at [544, 40] on div "PA" at bounding box center [551, 39] width 29 height 20
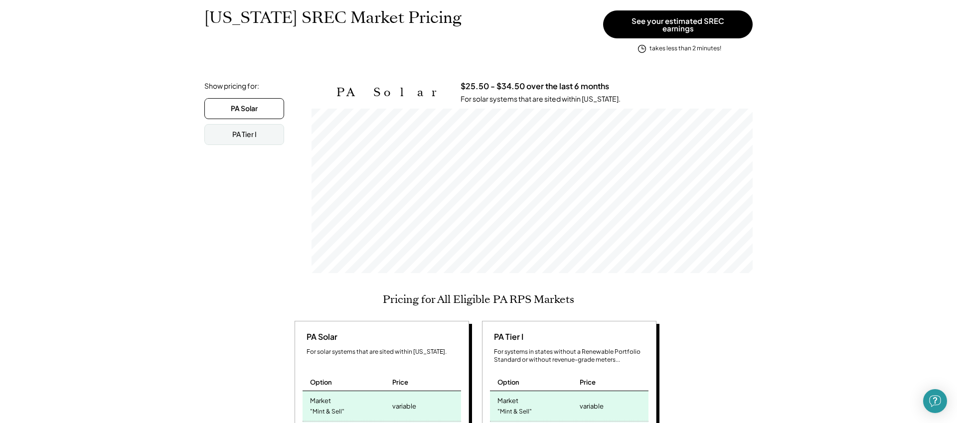
scroll to position [124, 0]
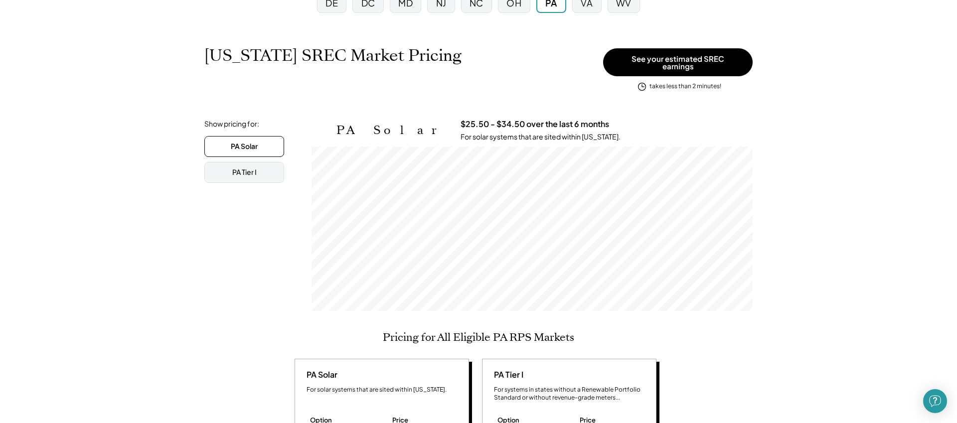
click at [449, 10] on div "NJ" at bounding box center [440, 3] width 27 height 20
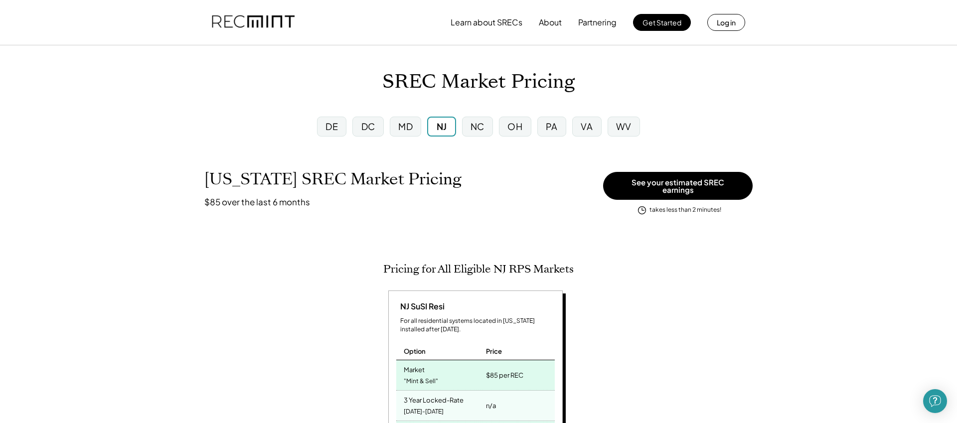
click at [467, 132] on div "NC" at bounding box center [477, 127] width 31 height 20
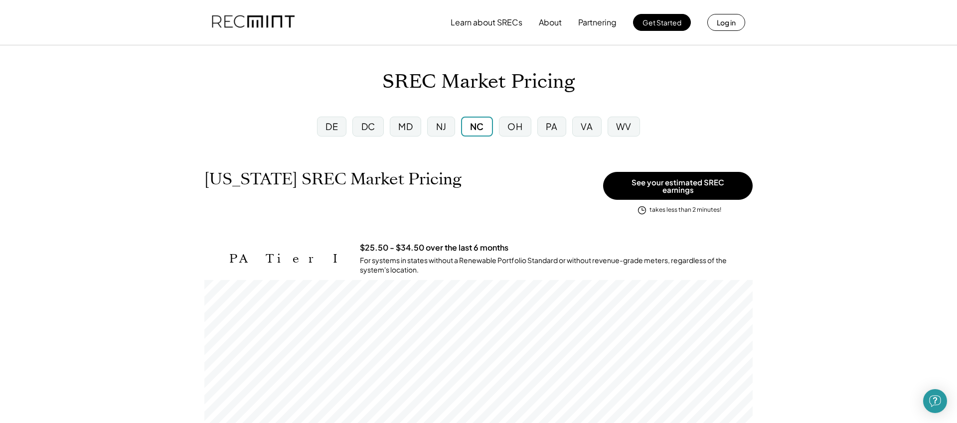
click at [515, 130] on div "OH" at bounding box center [515, 126] width 15 height 12
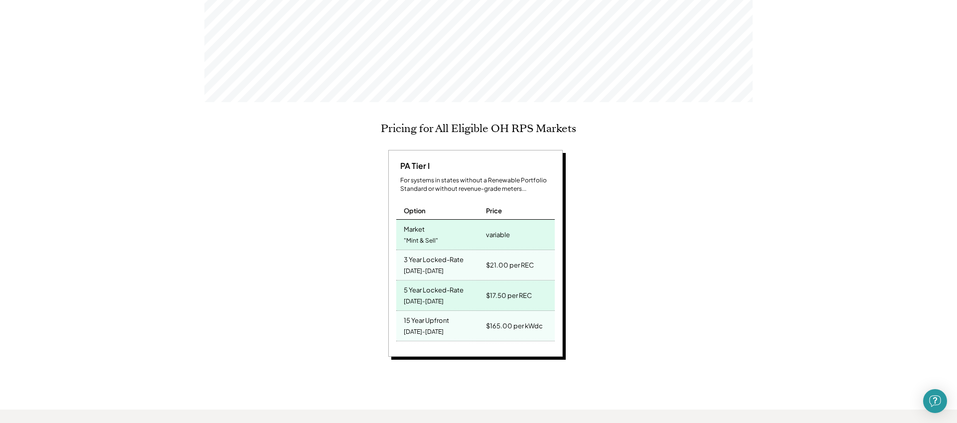
scroll to position [342, 0]
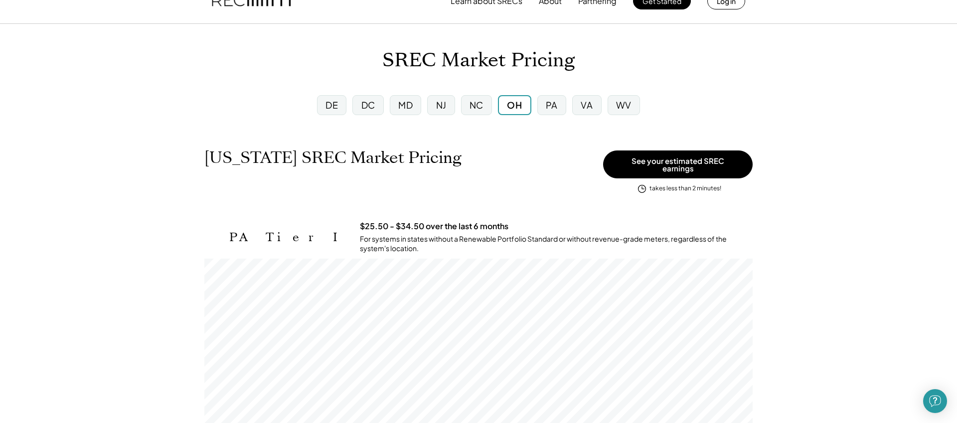
click at [561, 111] on div "PA" at bounding box center [551, 105] width 29 height 20
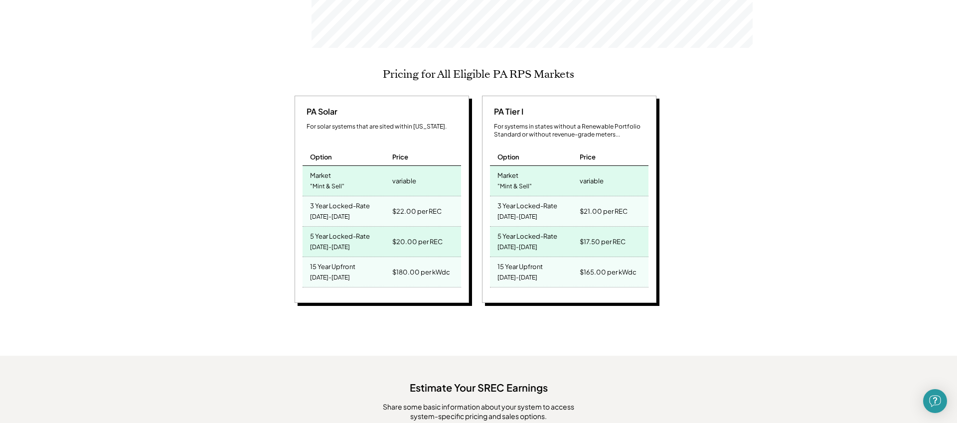
scroll to position [392, 0]
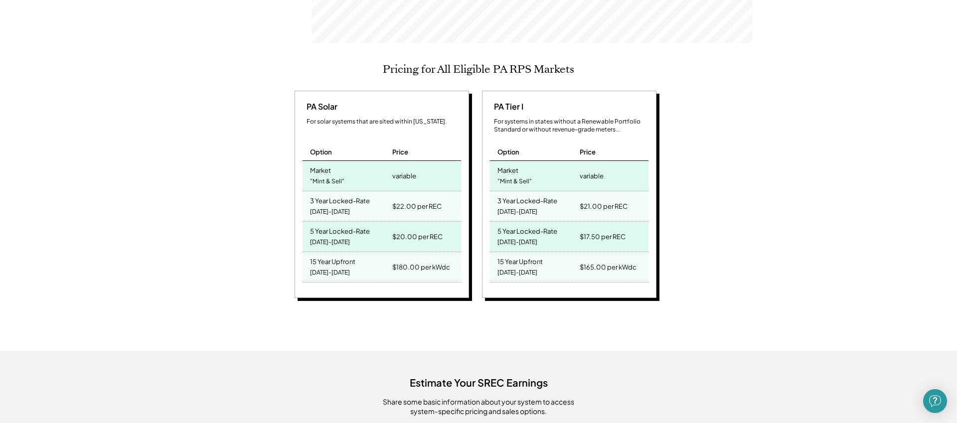
click at [773, 249] on div "Pennsylvania SREC Market Pricing $25.50 - $34.50 over the last 6 months View ot…" at bounding box center [478, 262] width 957 height 1019
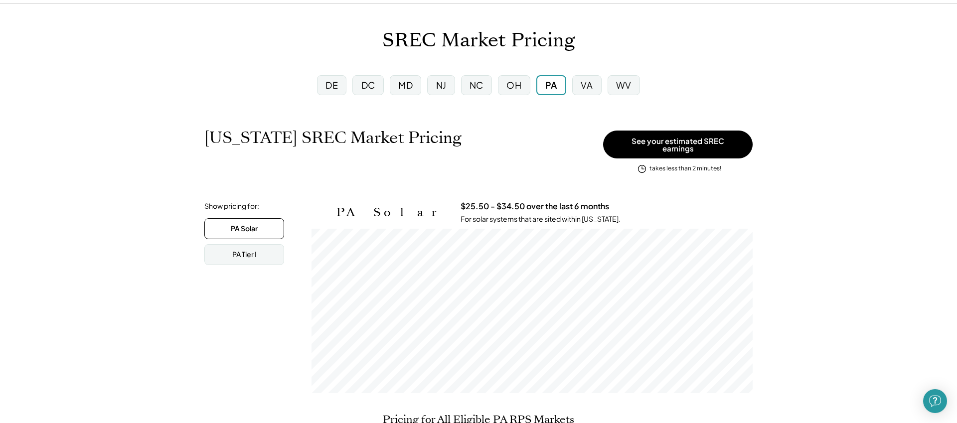
scroll to position [0, 0]
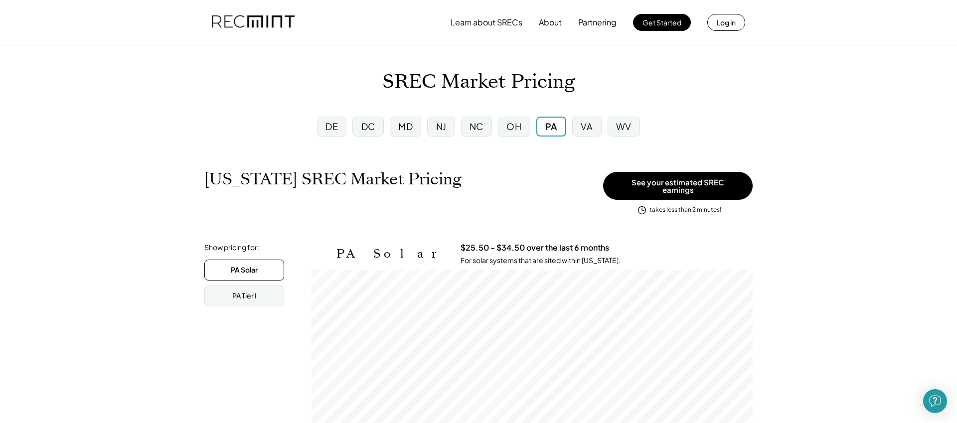
click at [597, 134] on div "VA" at bounding box center [586, 127] width 29 height 20
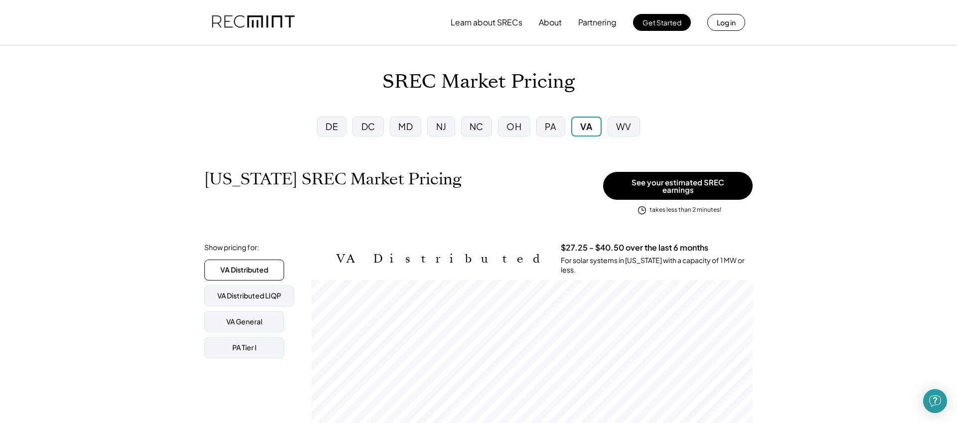
click at [633, 133] on div "WV" at bounding box center [624, 127] width 32 height 20
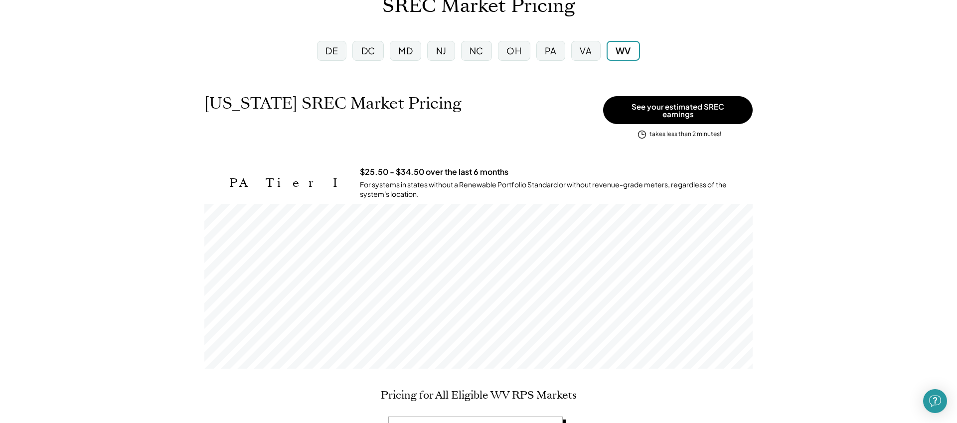
scroll to position [74, 0]
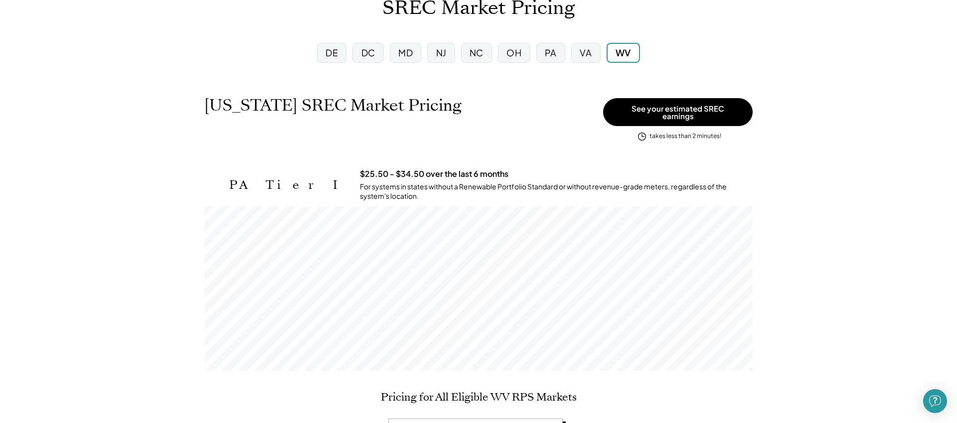
click at [594, 55] on div "VA" at bounding box center [585, 53] width 29 height 20
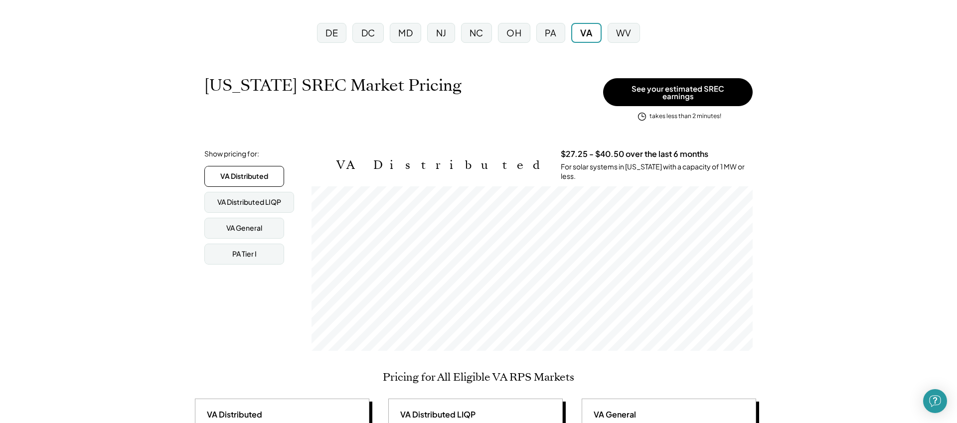
scroll to position [74, 0]
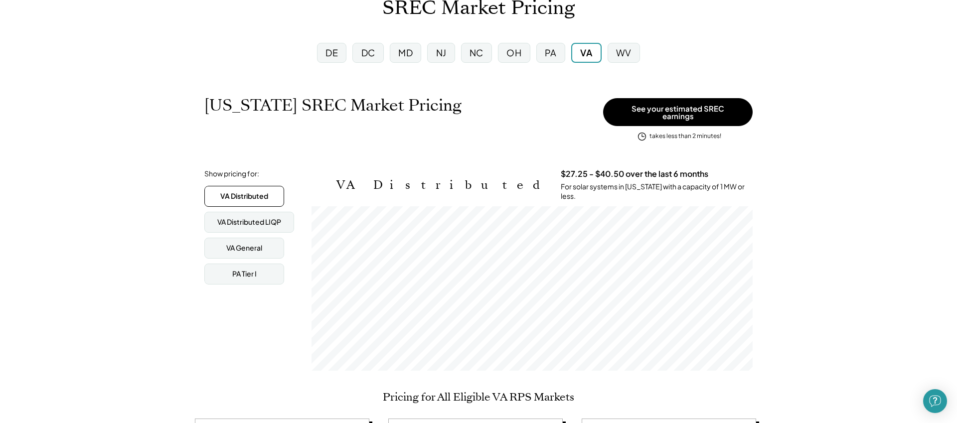
click at [330, 59] on div "DE" at bounding box center [331, 53] width 29 height 20
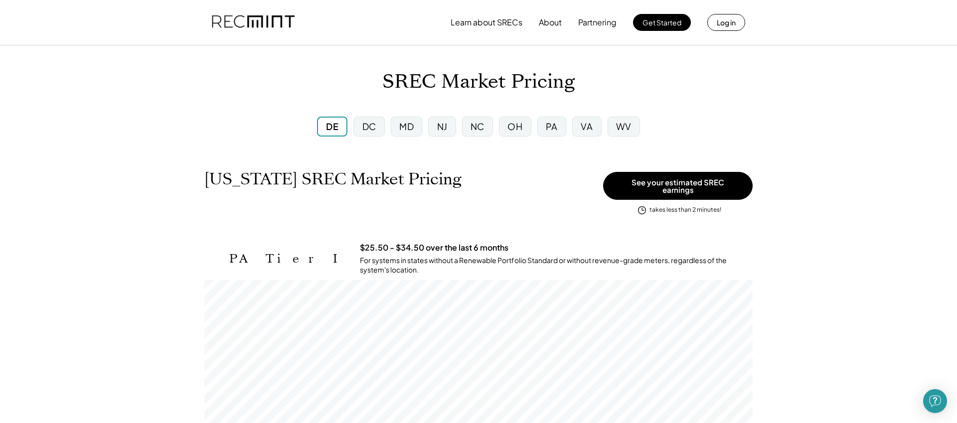
click at [378, 135] on div "DC" at bounding box center [368, 127] width 31 height 20
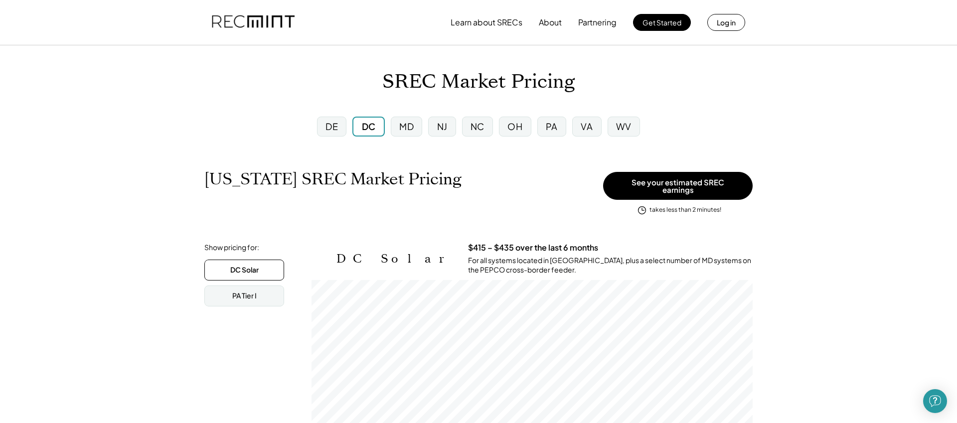
click at [401, 130] on div "MD" at bounding box center [406, 126] width 14 height 12
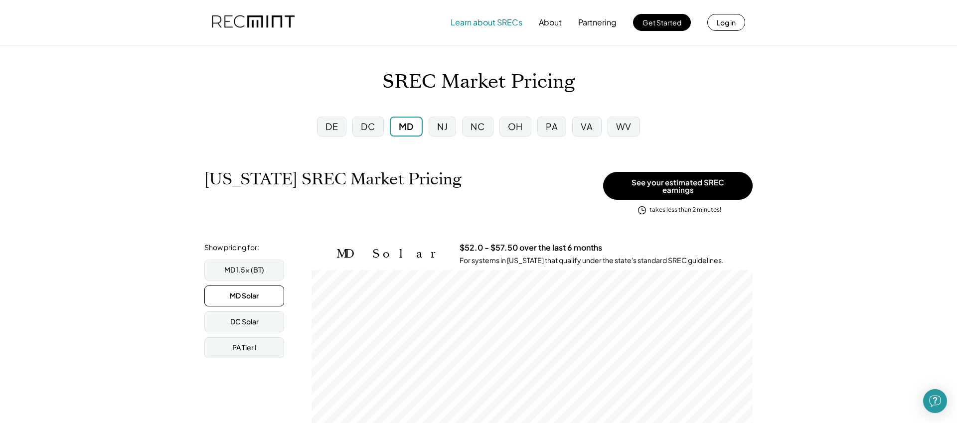
click at [489, 23] on button "Learn about SRECs" at bounding box center [487, 22] width 72 height 20
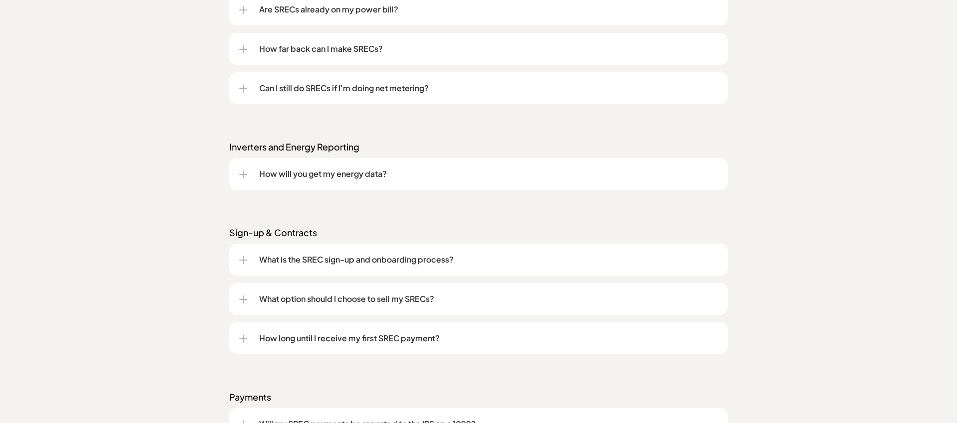
scroll to position [1172, 0]
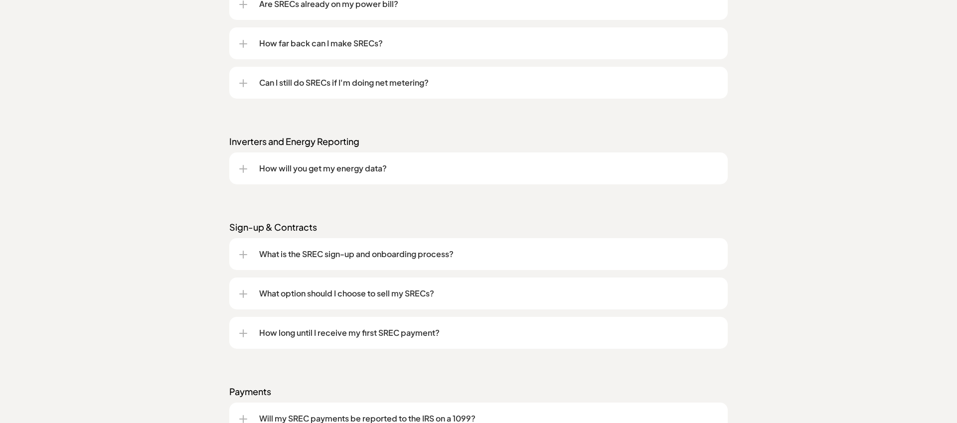
click at [473, 80] on p "Can I still do SRECs if I'm doing net metering?" at bounding box center [488, 83] width 459 height 12
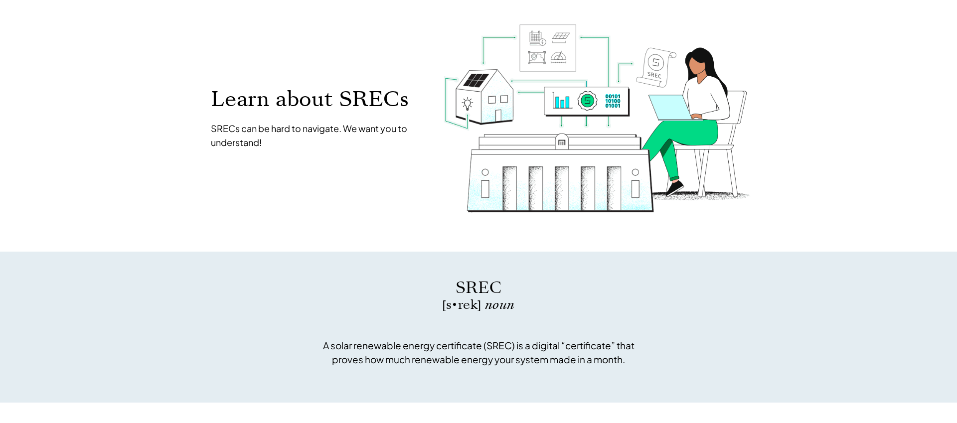
scroll to position [0, 0]
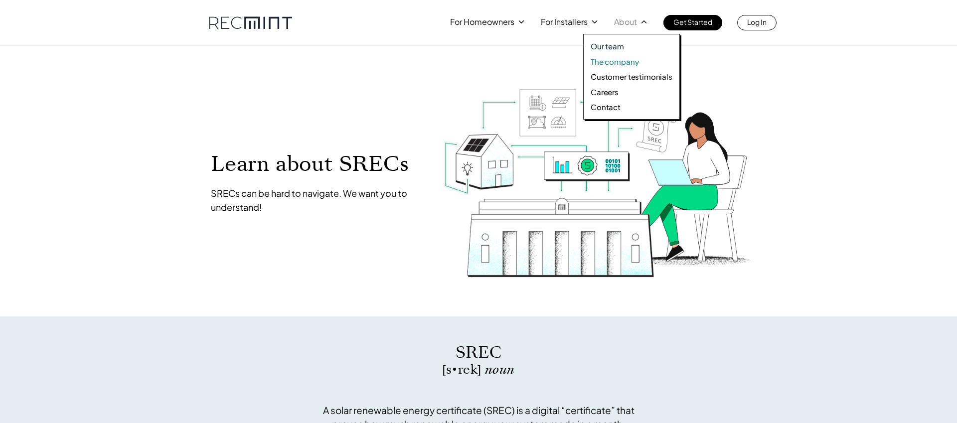
click at [616, 61] on p "The company" at bounding box center [615, 62] width 48 height 10
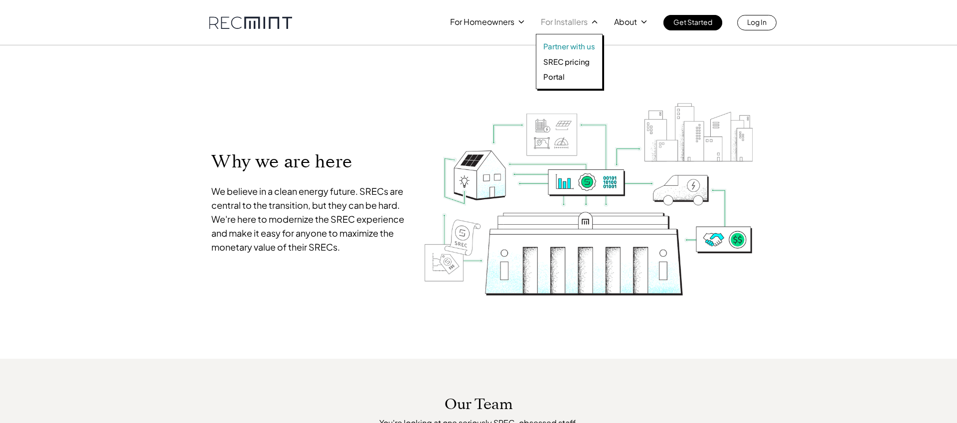
click at [566, 48] on p "Partner with us" at bounding box center [569, 46] width 52 height 10
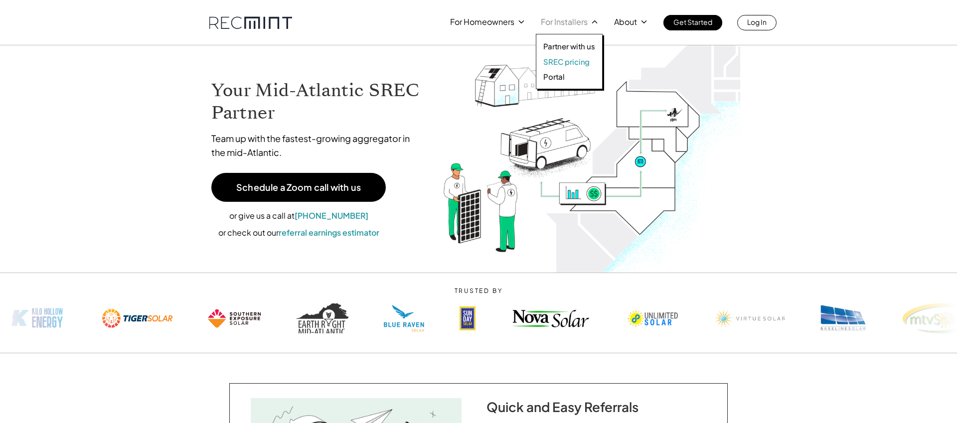
click at [562, 61] on p "SREC pricing" at bounding box center [566, 62] width 46 height 10
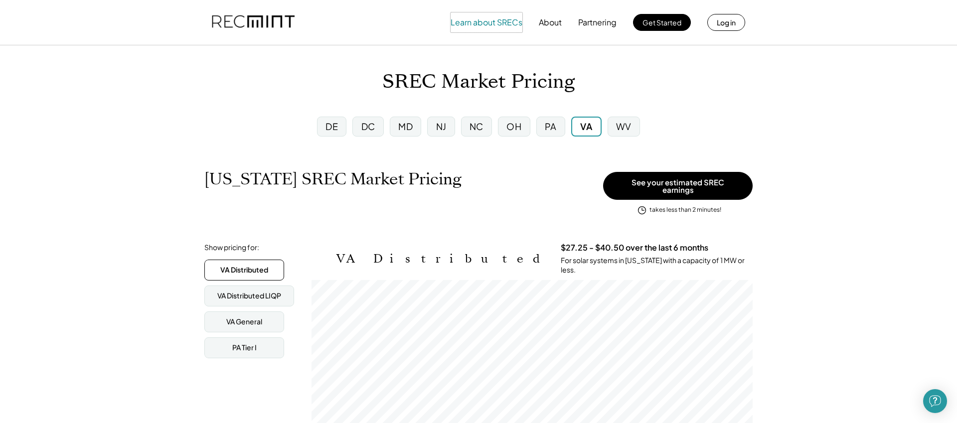
click at [493, 21] on button "Learn about SRECs" at bounding box center [487, 22] width 72 height 20
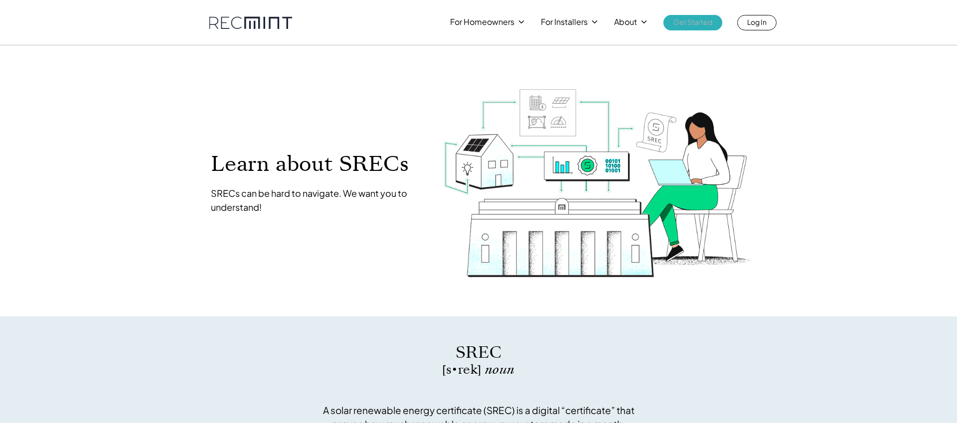
click at [705, 24] on p "Get Started" at bounding box center [693, 22] width 39 height 14
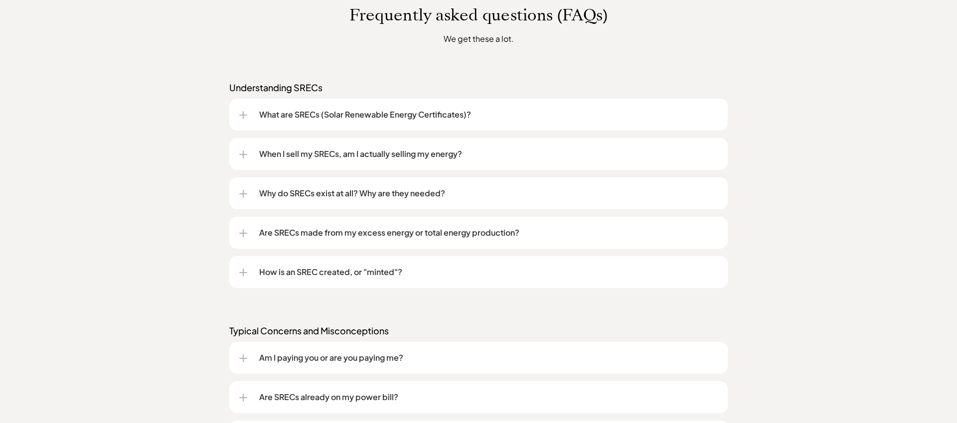
scroll to position [769, 0]
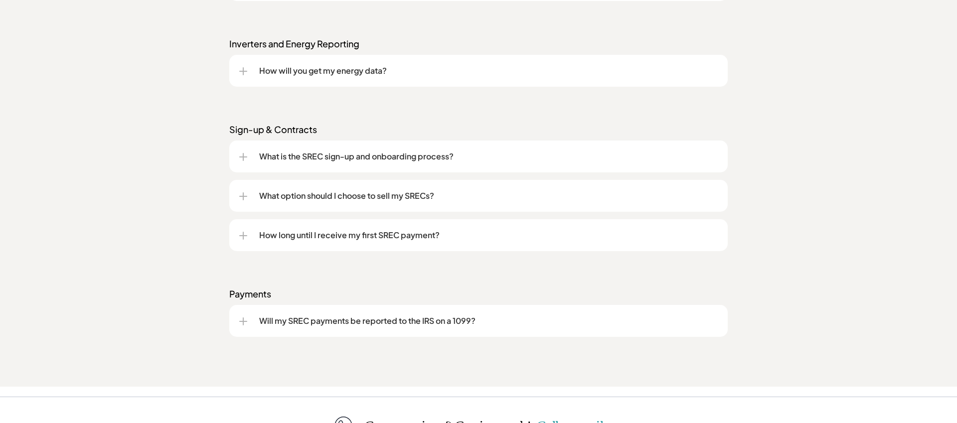
click at [367, 144] on div "What is the SREC sign-up and onboarding process?" at bounding box center [478, 157] width 479 height 32
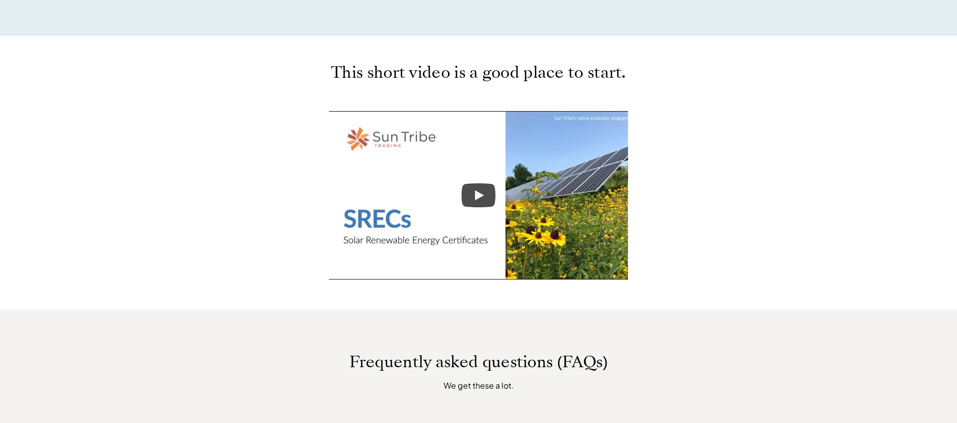
scroll to position [0, 0]
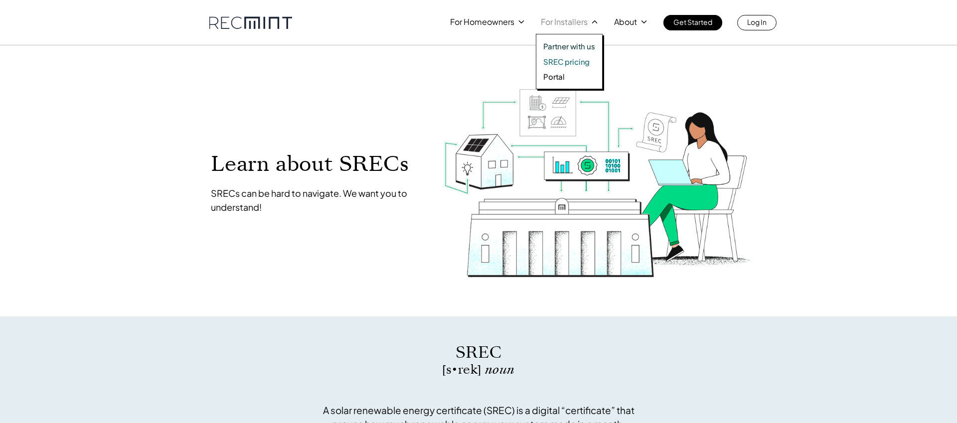
click at [568, 62] on p "SREC pricing" at bounding box center [566, 62] width 46 height 10
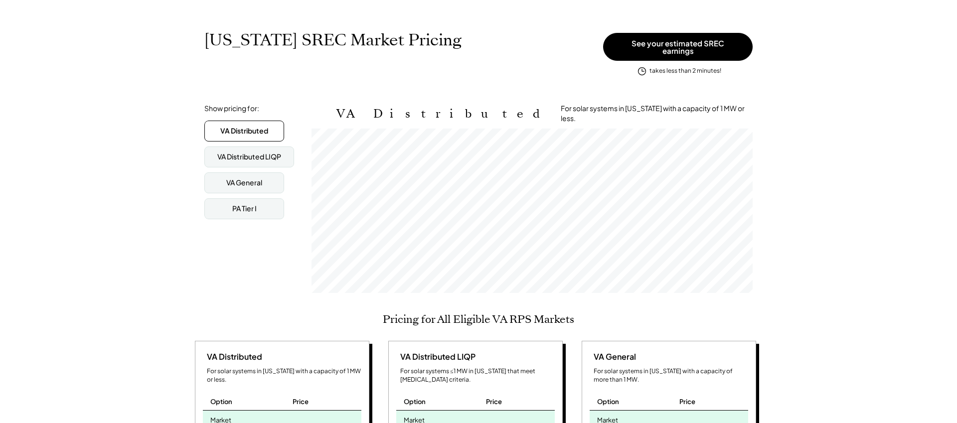
scroll to position [165, 441]
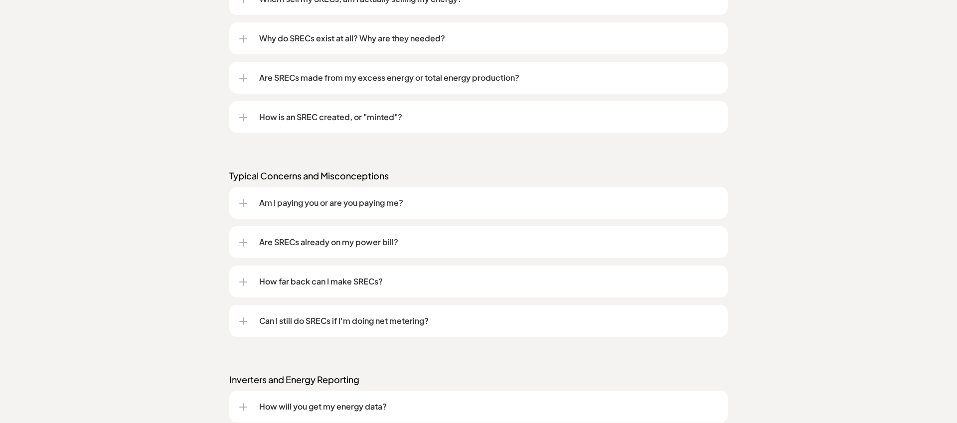
scroll to position [936, 0]
click at [572, 124] on div "How is an SREC created, or "minted"?" at bounding box center [478, 115] width 479 height 32
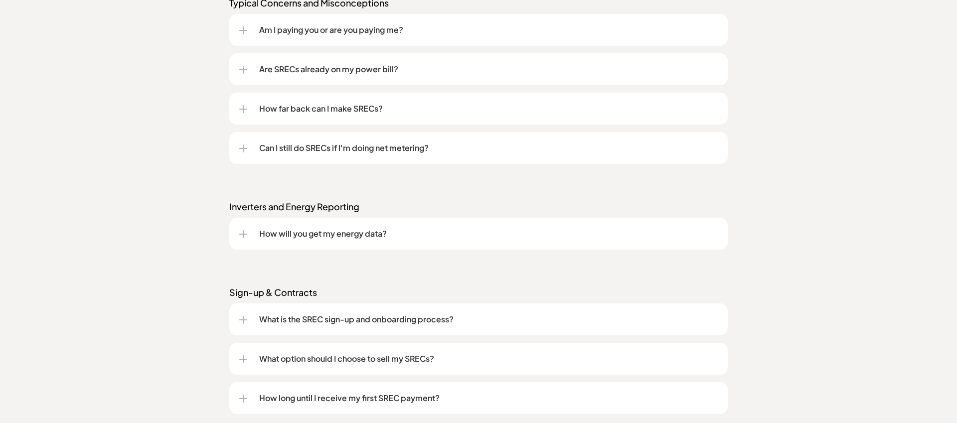
scroll to position [1163, 0]
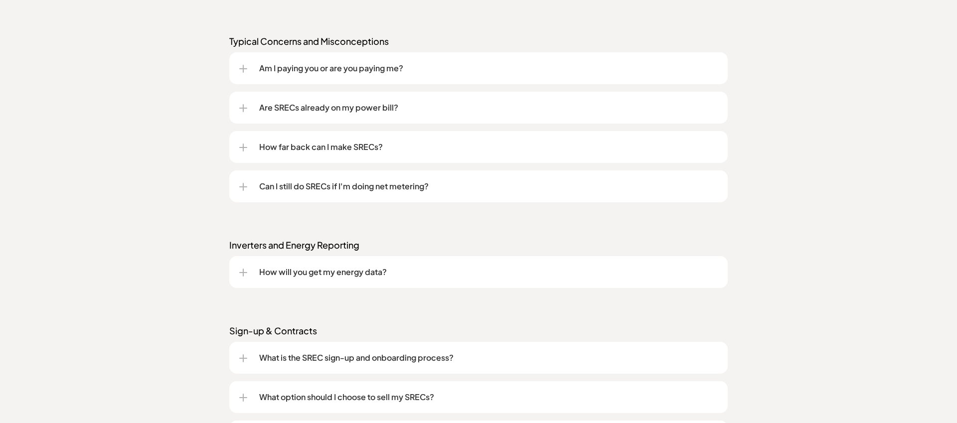
click at [491, 79] on div "Am I paying you or are you paying me?" at bounding box center [478, 68] width 479 height 32
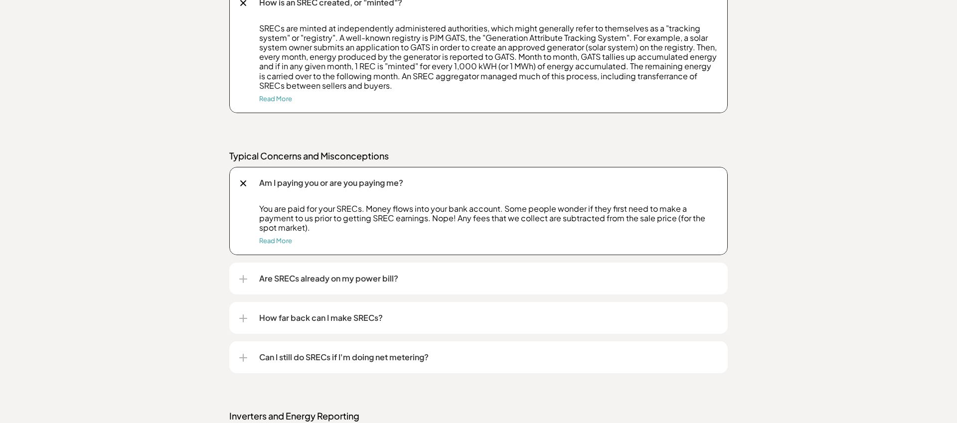
scroll to position [1046, 0]
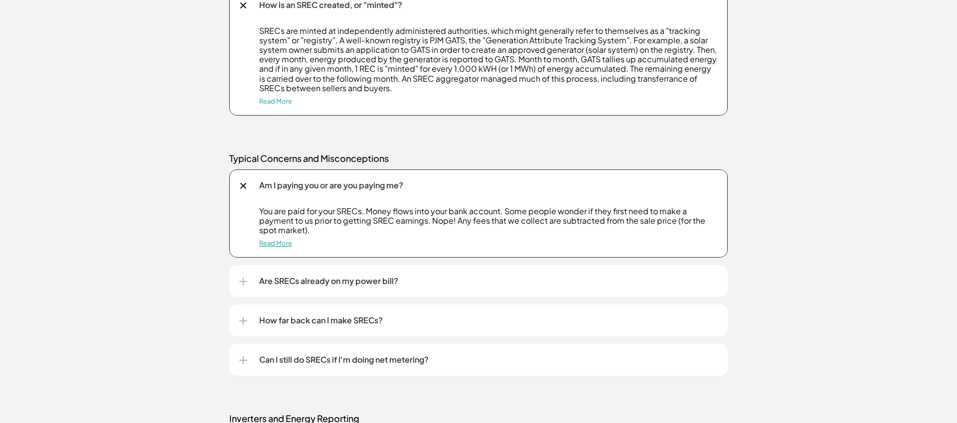
click at [280, 246] on link "Read More" at bounding box center [275, 243] width 33 height 8
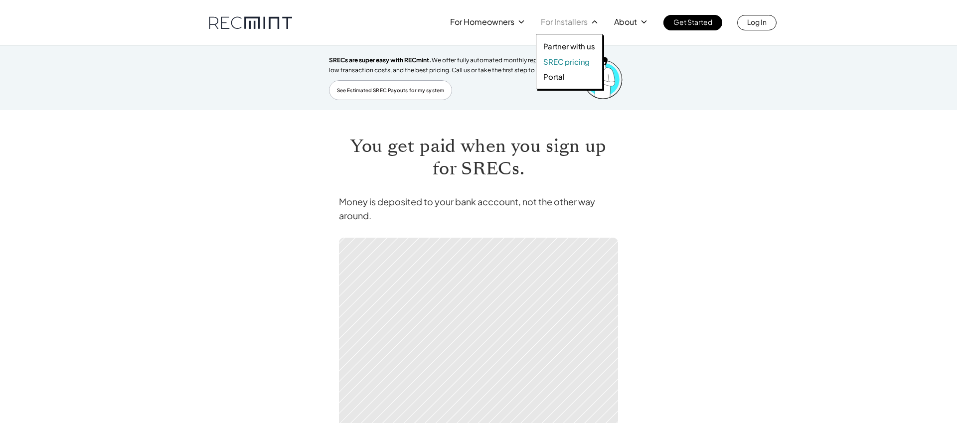
click at [572, 63] on p "SREC pricing" at bounding box center [566, 62] width 46 height 10
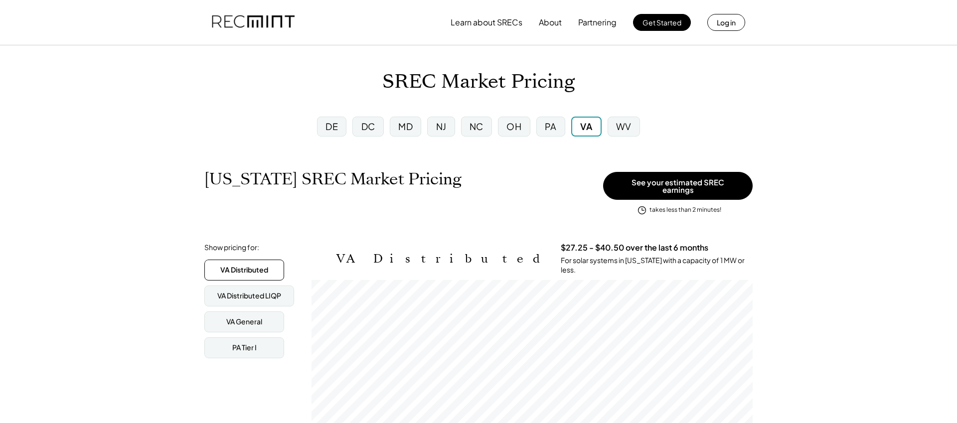
scroll to position [0, 0]
click at [247, 23] on img at bounding box center [253, 22] width 83 height 34
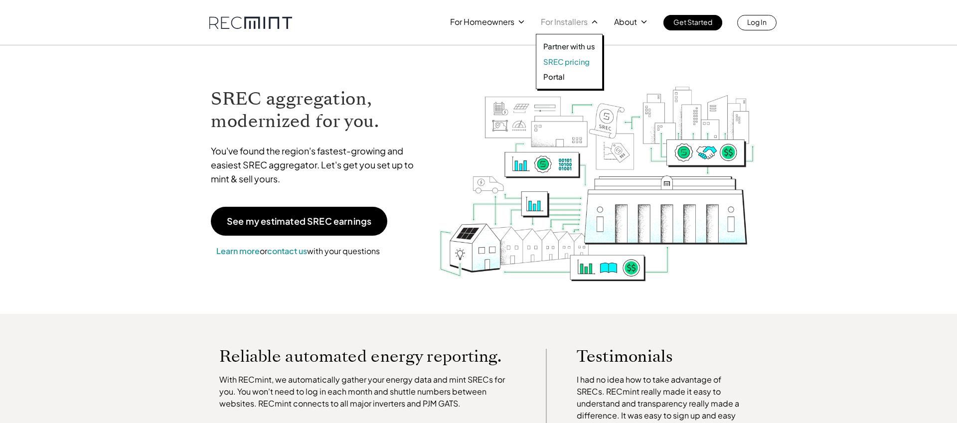
click at [579, 65] on div "Partner with us SREC pricing Portal" at bounding box center [569, 61] width 67 height 55
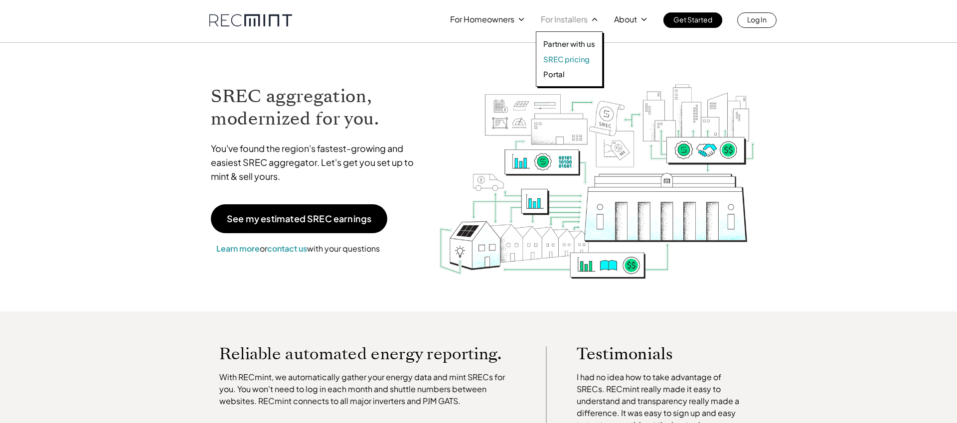
click at [570, 59] on p "SREC pricing" at bounding box center [566, 59] width 46 height 10
